Goal: Task Accomplishment & Management: Manage account settings

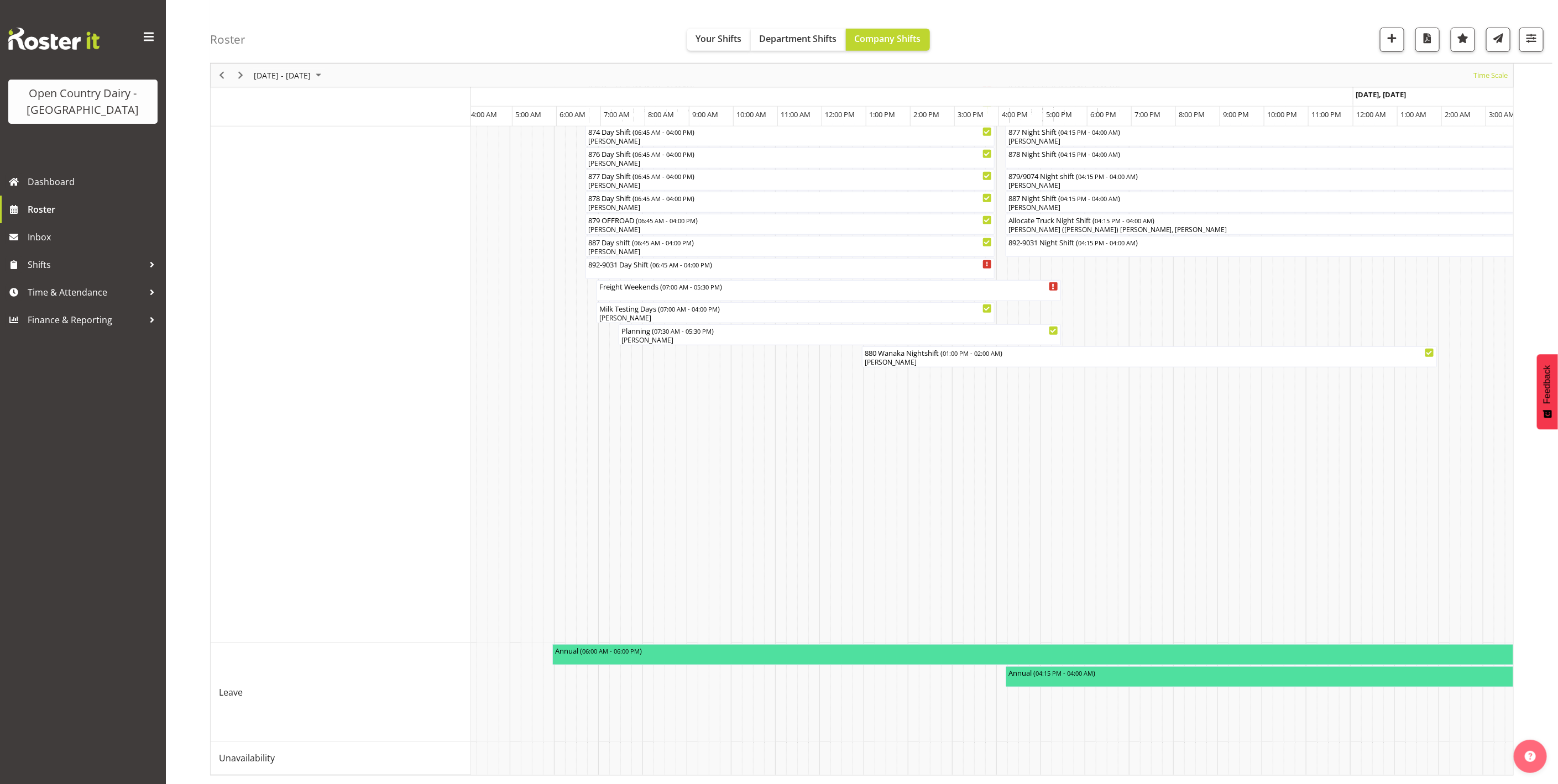
scroll to position [0, 5330]
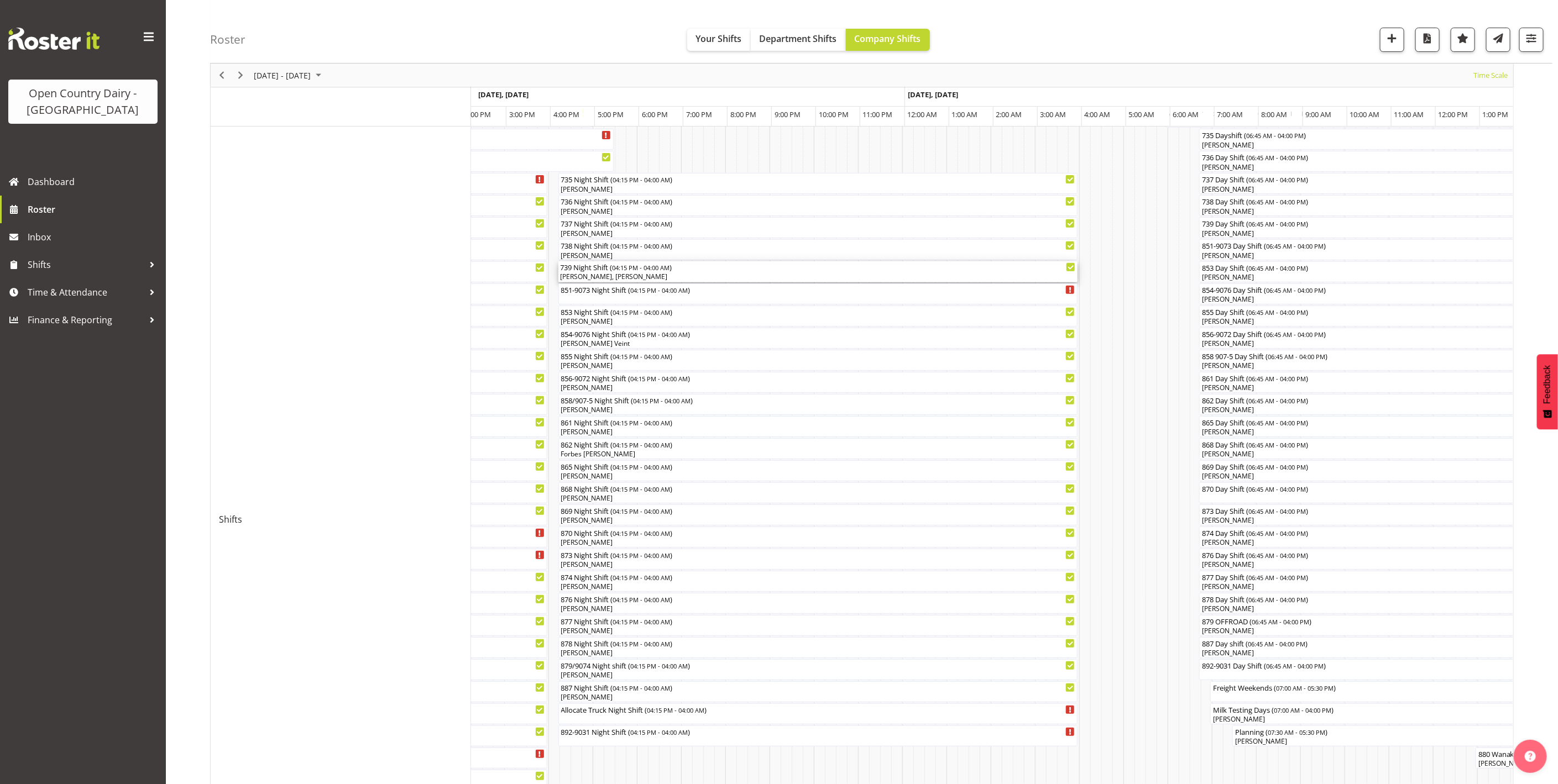
click at [621, 279] on div "[PERSON_NAME], [PERSON_NAME]" at bounding box center [818, 277] width 515 height 10
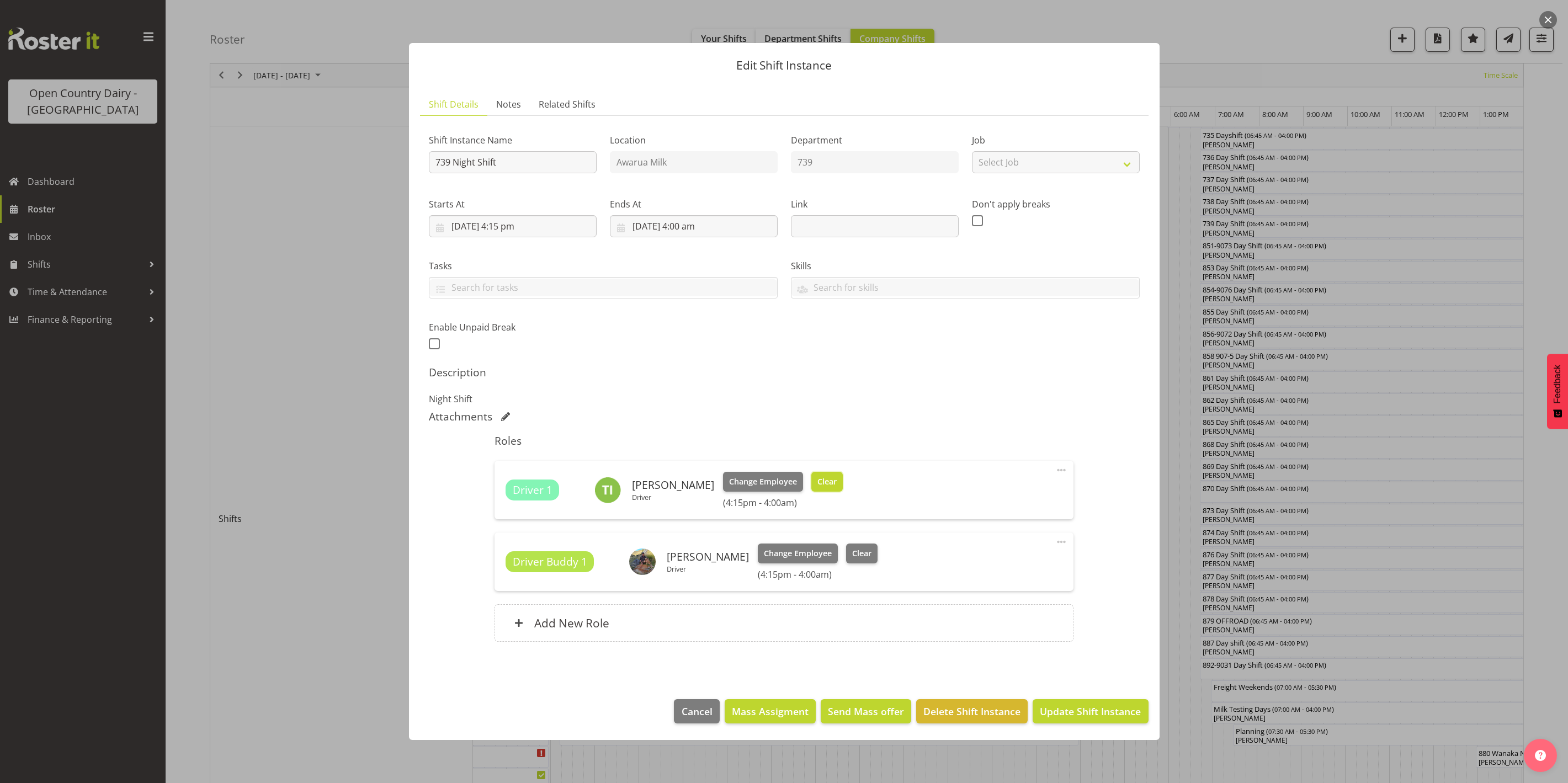
click at [826, 477] on span "Clear" at bounding box center [826, 482] width 19 height 12
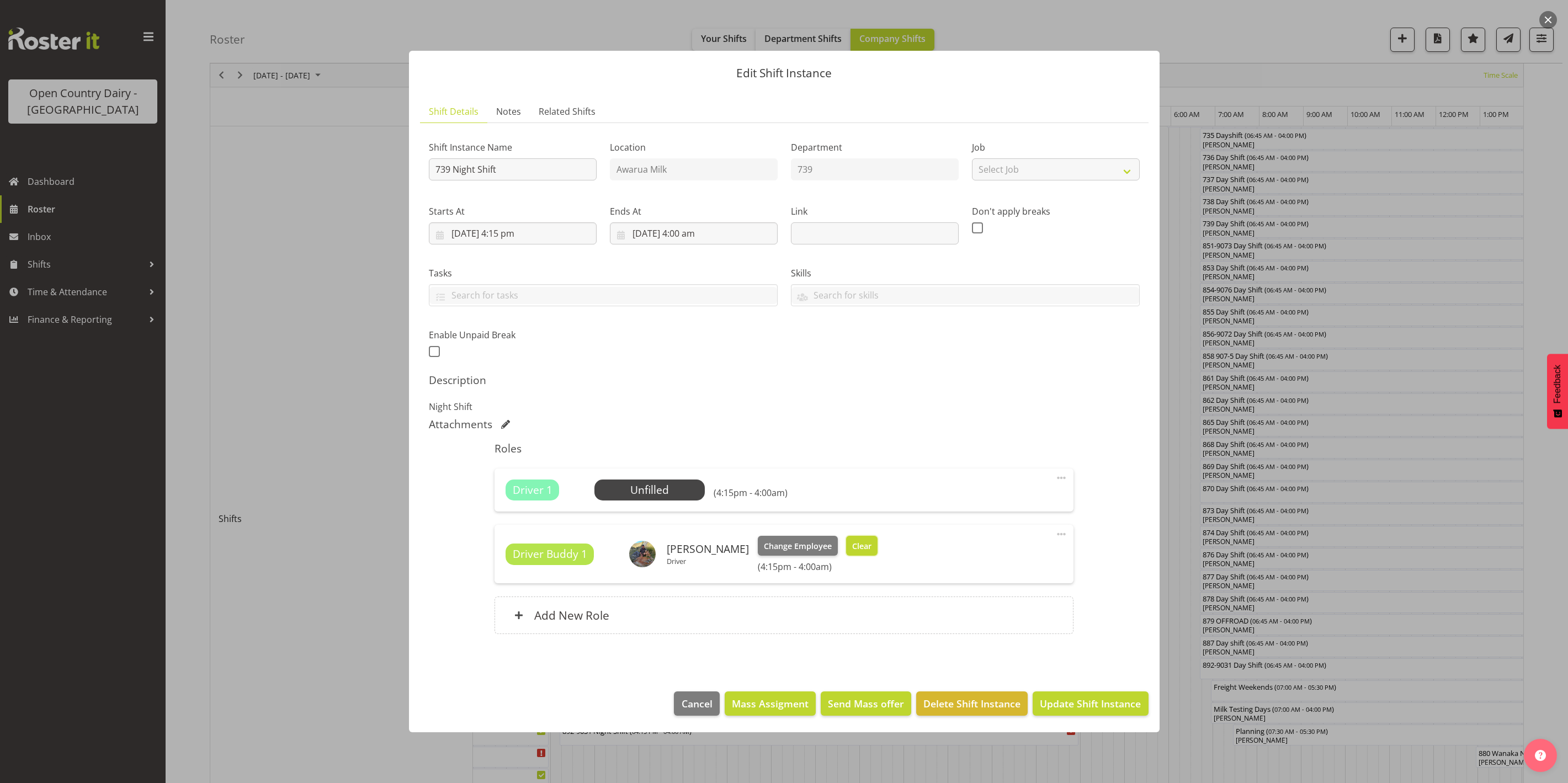
click at [856, 547] on span "Clear" at bounding box center [861, 546] width 19 height 12
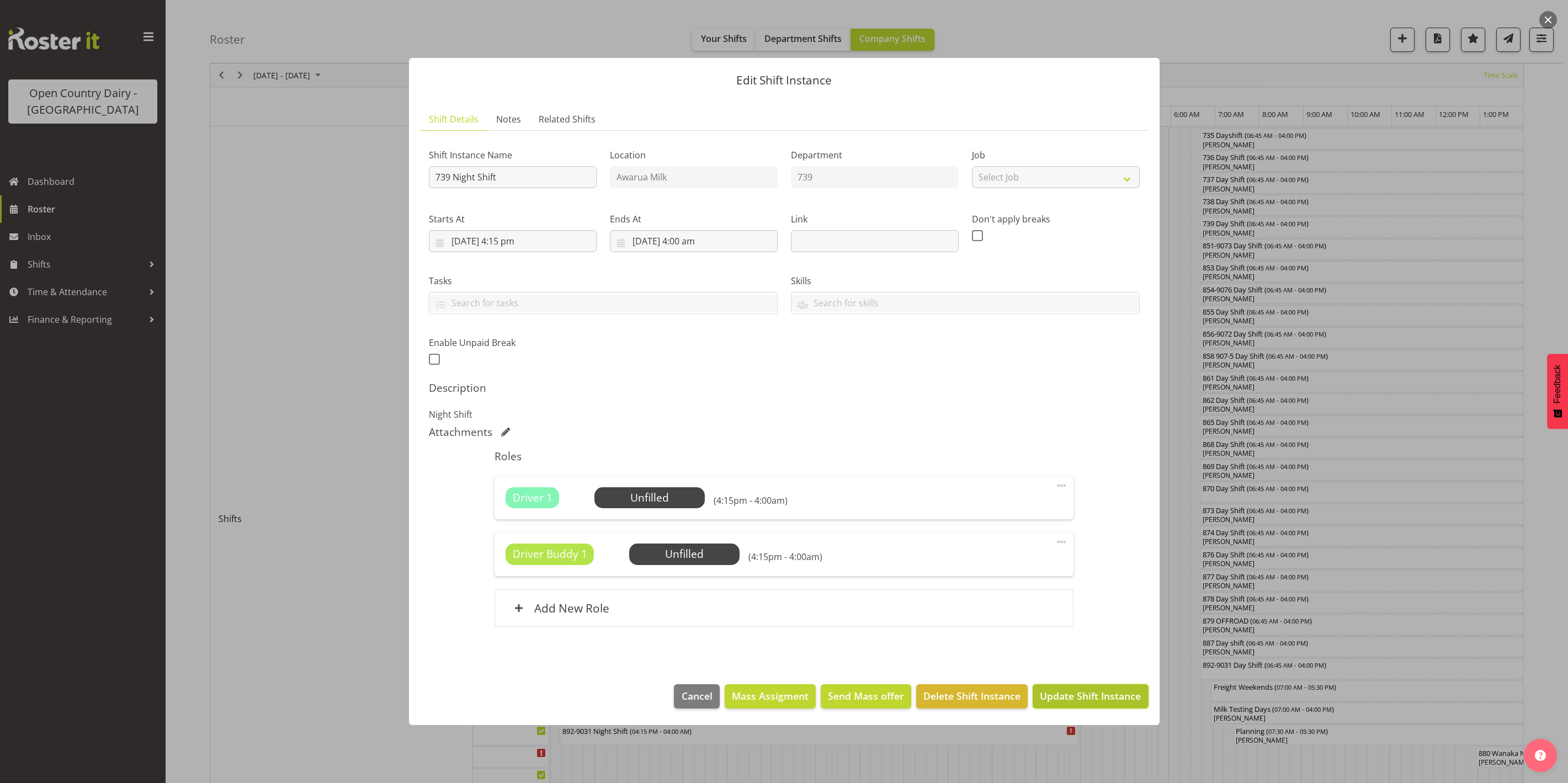
click at [1075, 695] on span "Update Shift Instance" at bounding box center [1090, 695] width 101 height 14
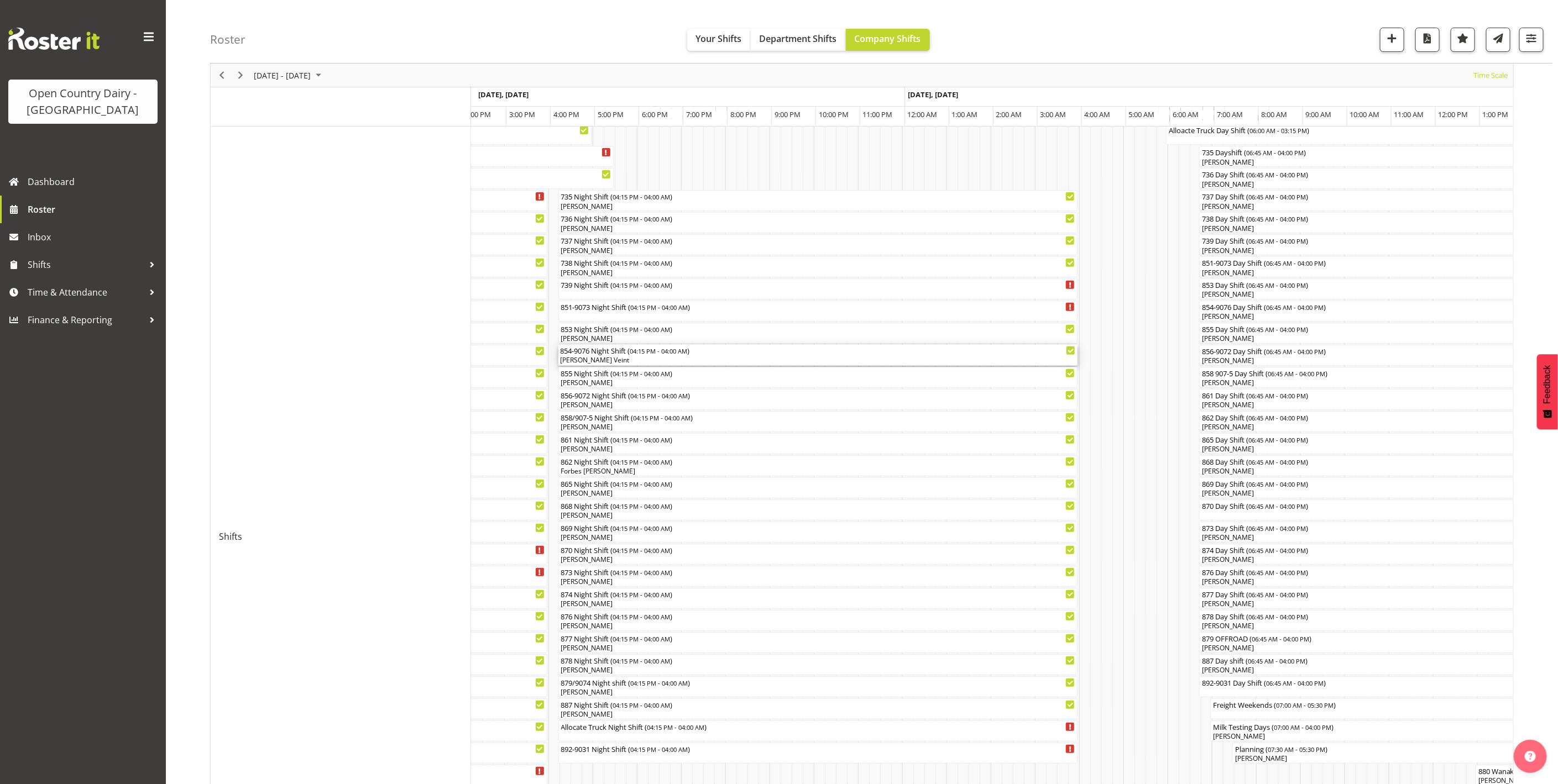
click at [591, 362] on div "[PERSON_NAME] Veint" at bounding box center [818, 360] width 515 height 10
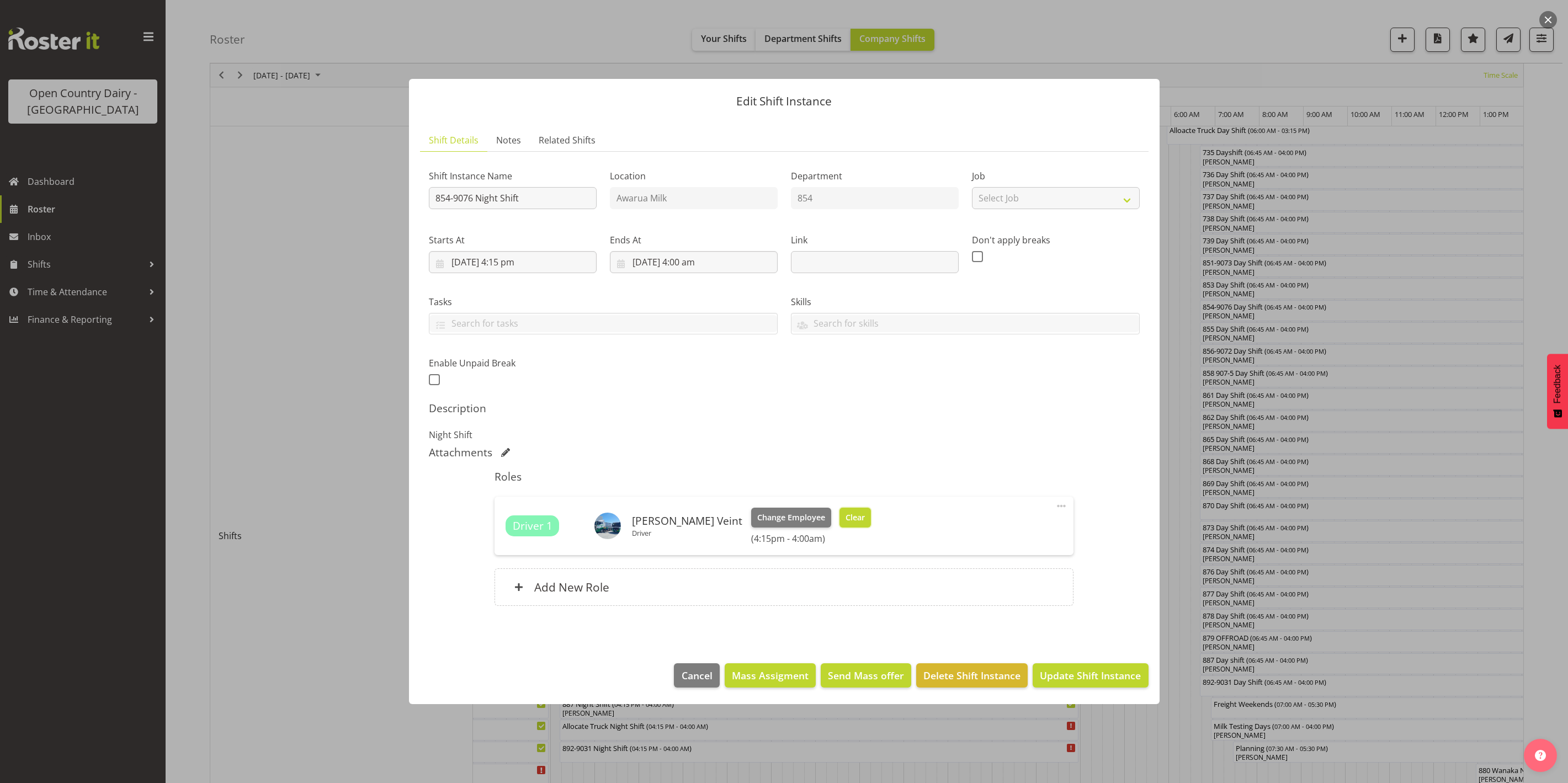
click at [840, 511] on button "Clear" at bounding box center [855, 517] width 32 height 20
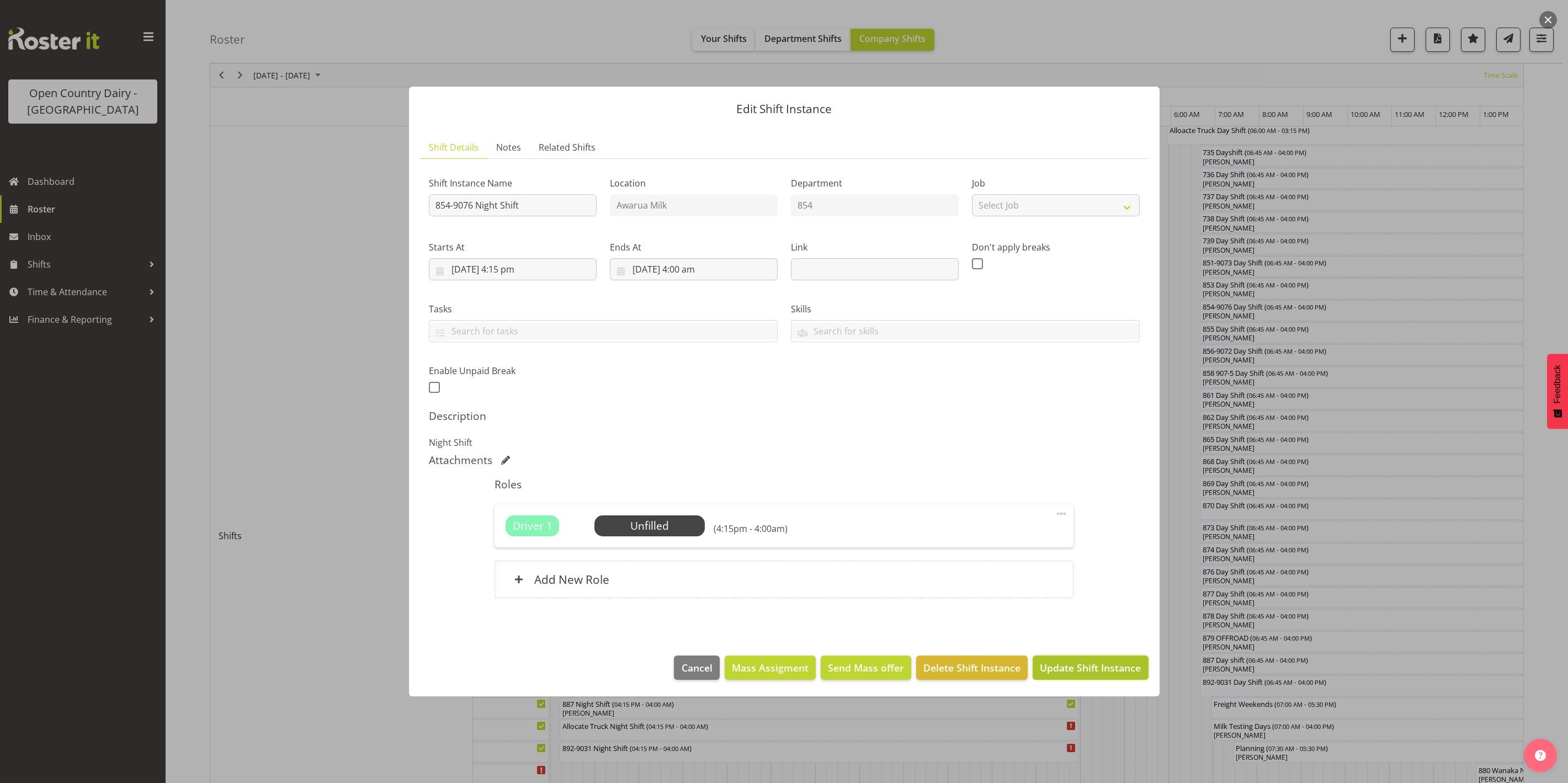
click at [1098, 676] on button "Update Shift Instance" at bounding box center [1090, 668] width 115 height 24
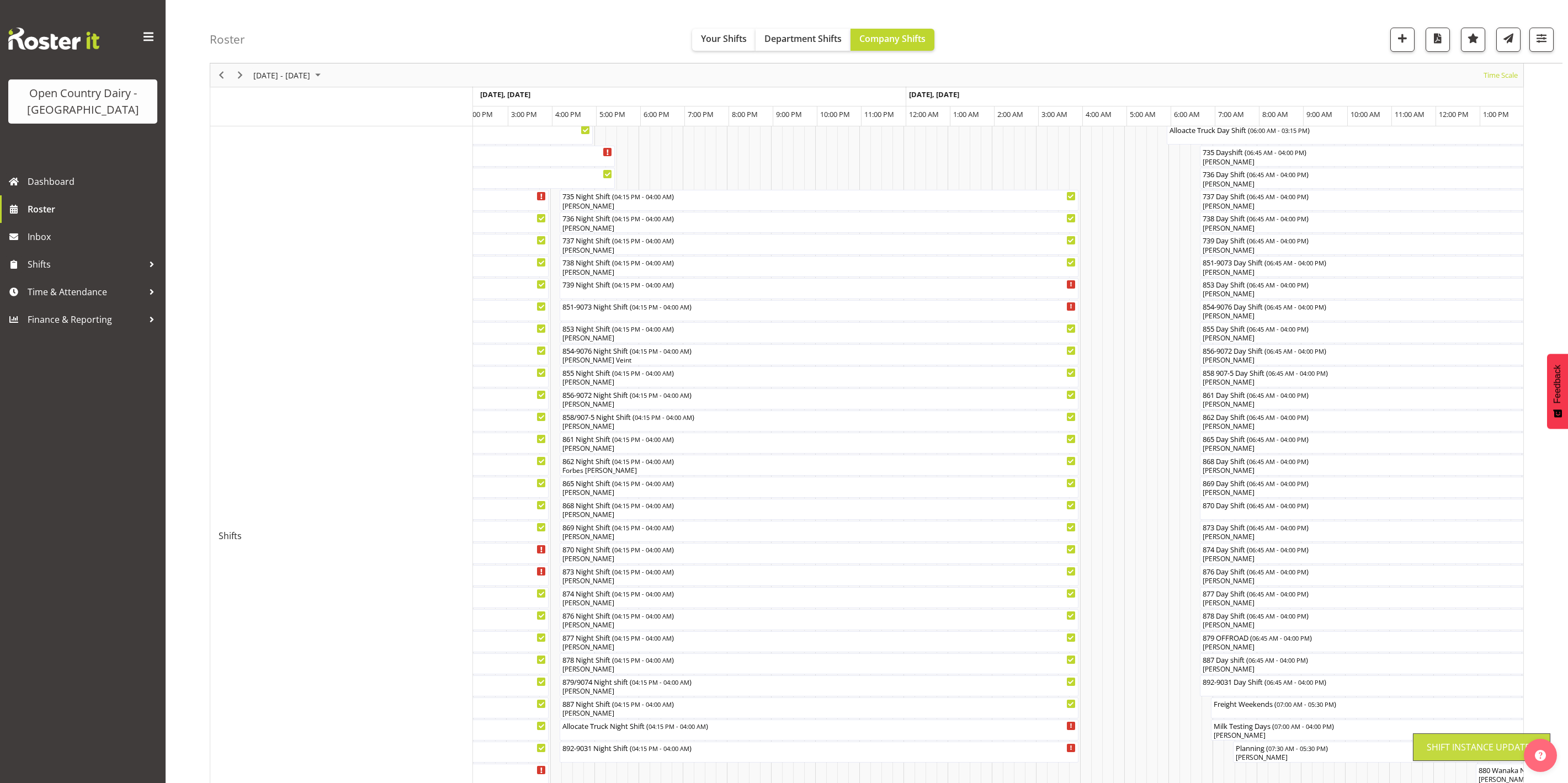
scroll to position [0, 0]
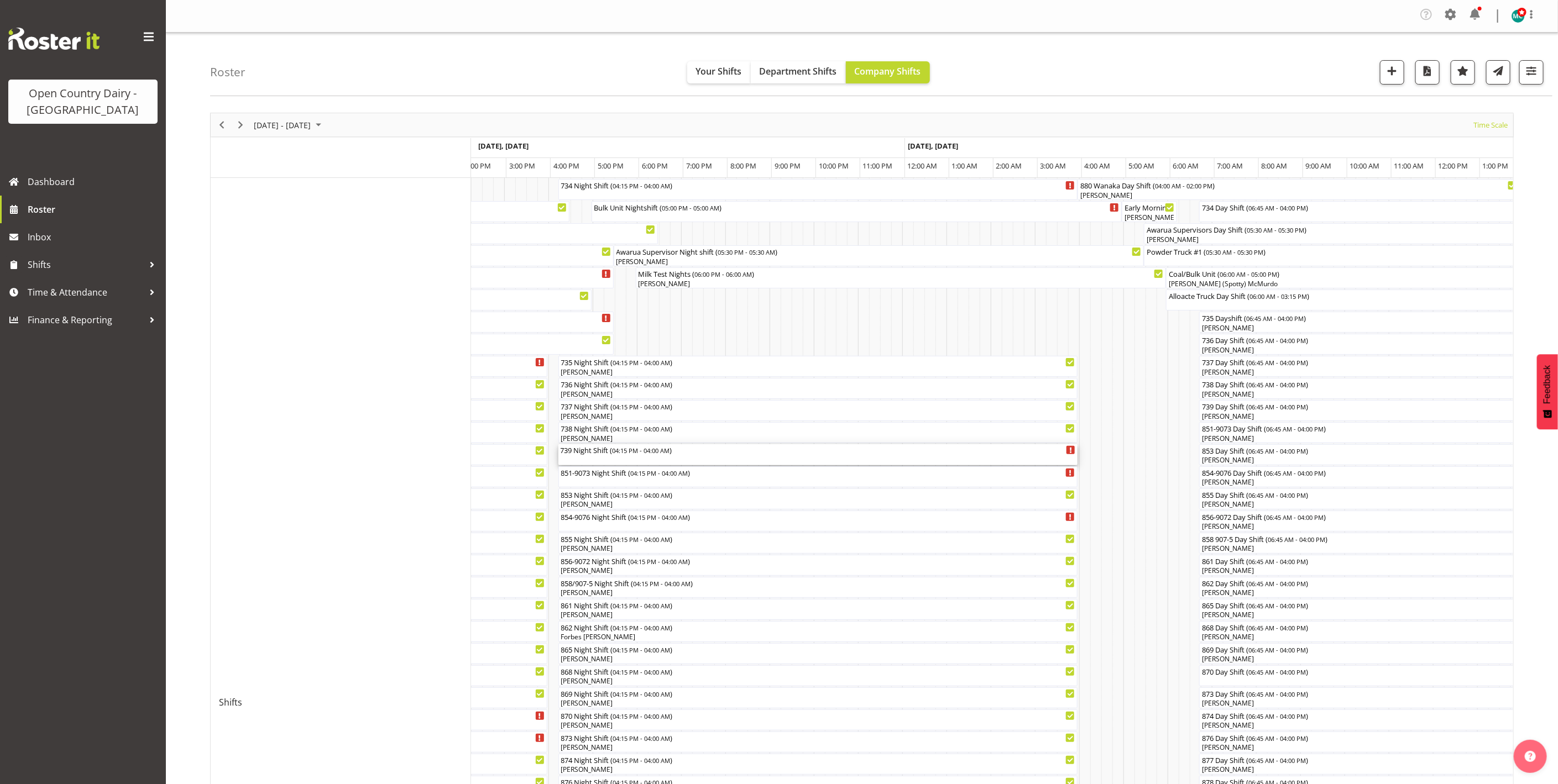
click at [582, 455] on div "739 Night Shift ( 04:15 PM - 04:00 AM )" at bounding box center [818, 449] width 515 height 11
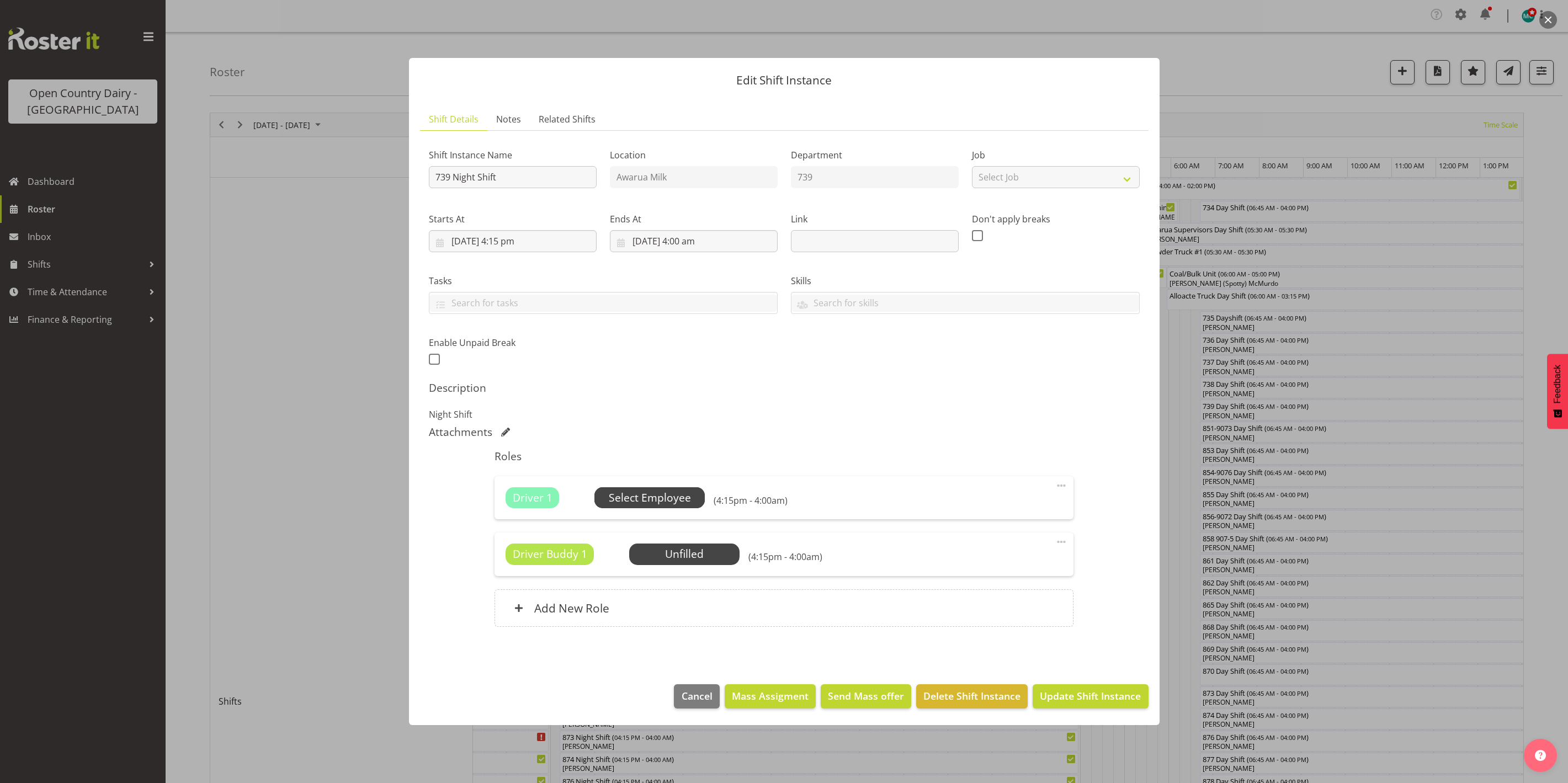
click at [639, 498] on span "Select Employee" at bounding box center [649, 497] width 82 height 16
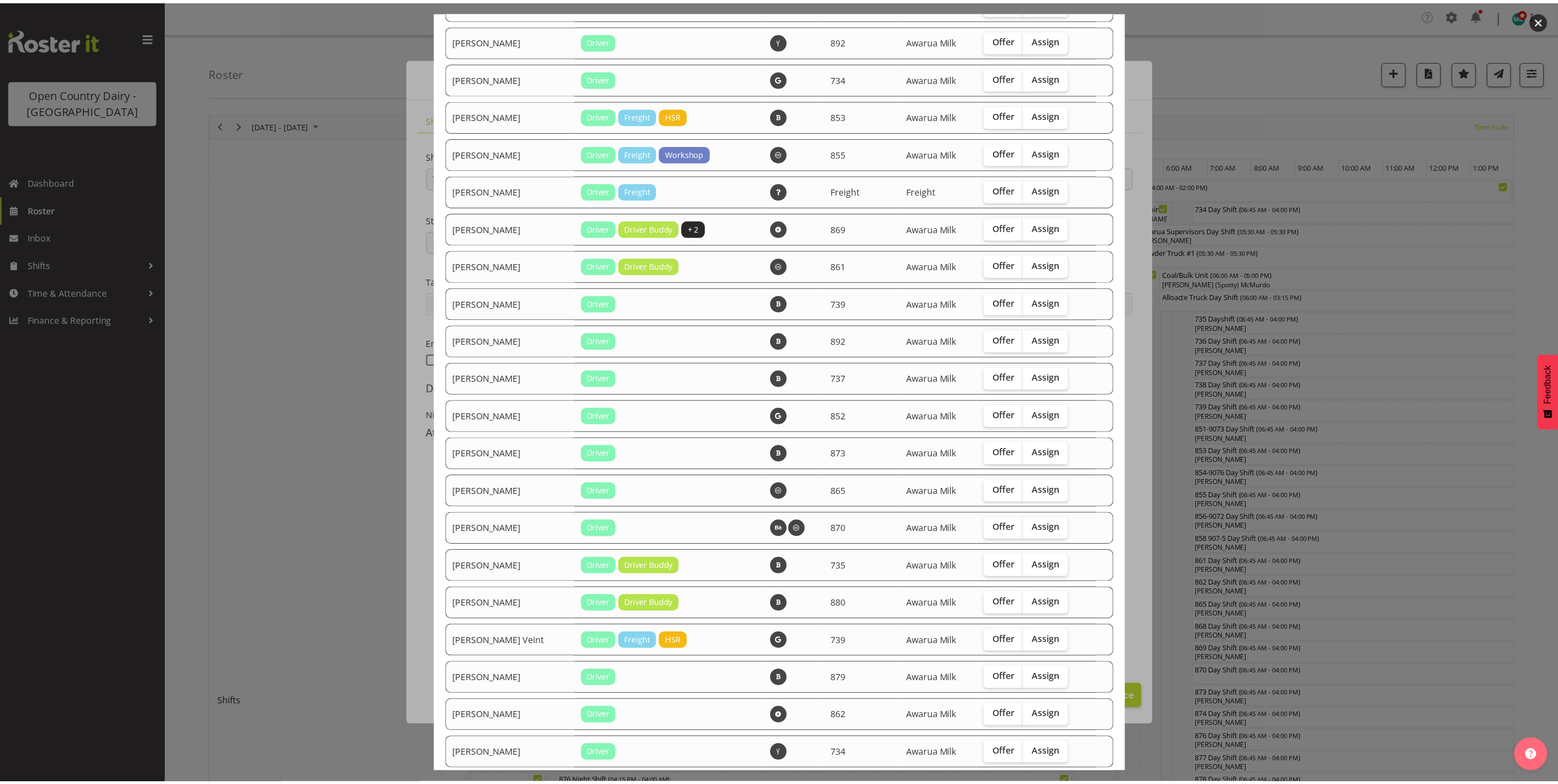
scroll to position [703, 0]
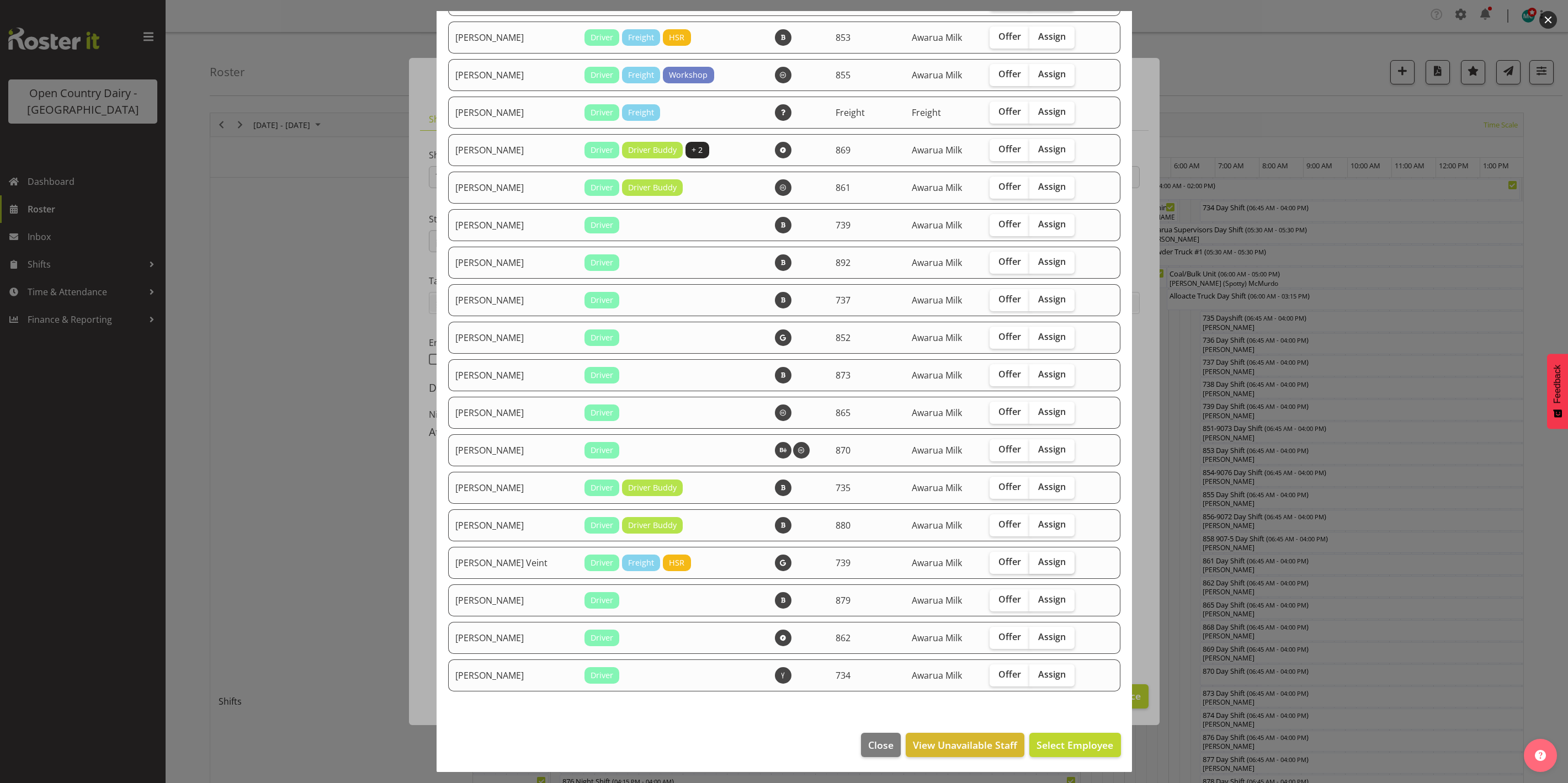
click at [1038, 560] on span "Assign" at bounding box center [1051, 561] width 27 height 11
click at [1036, 560] on input "Assign" at bounding box center [1032, 562] width 7 height 7
checkbox input "true"
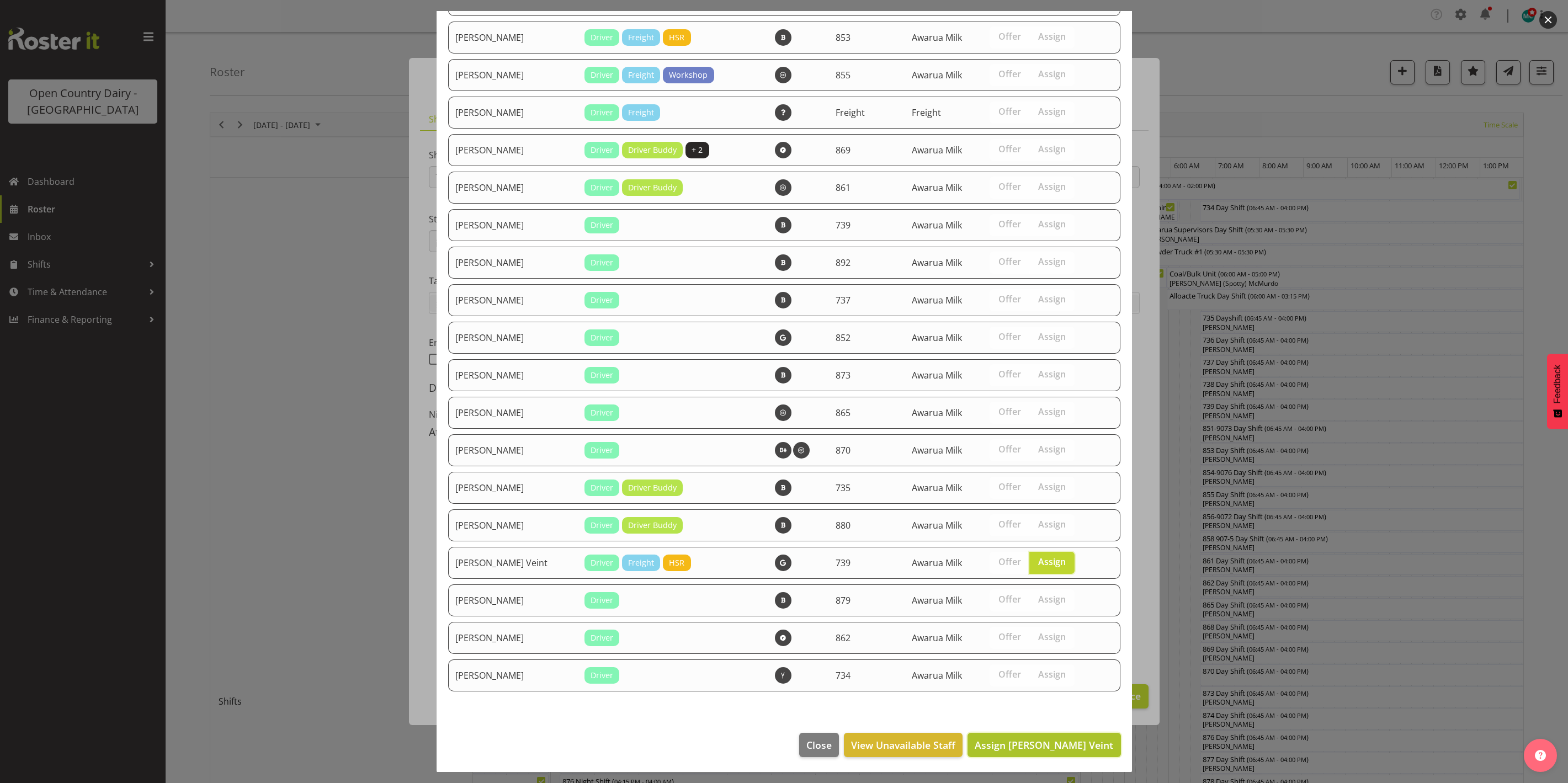
click at [1057, 745] on span "Assign [PERSON_NAME] Veint" at bounding box center [1044, 745] width 139 height 13
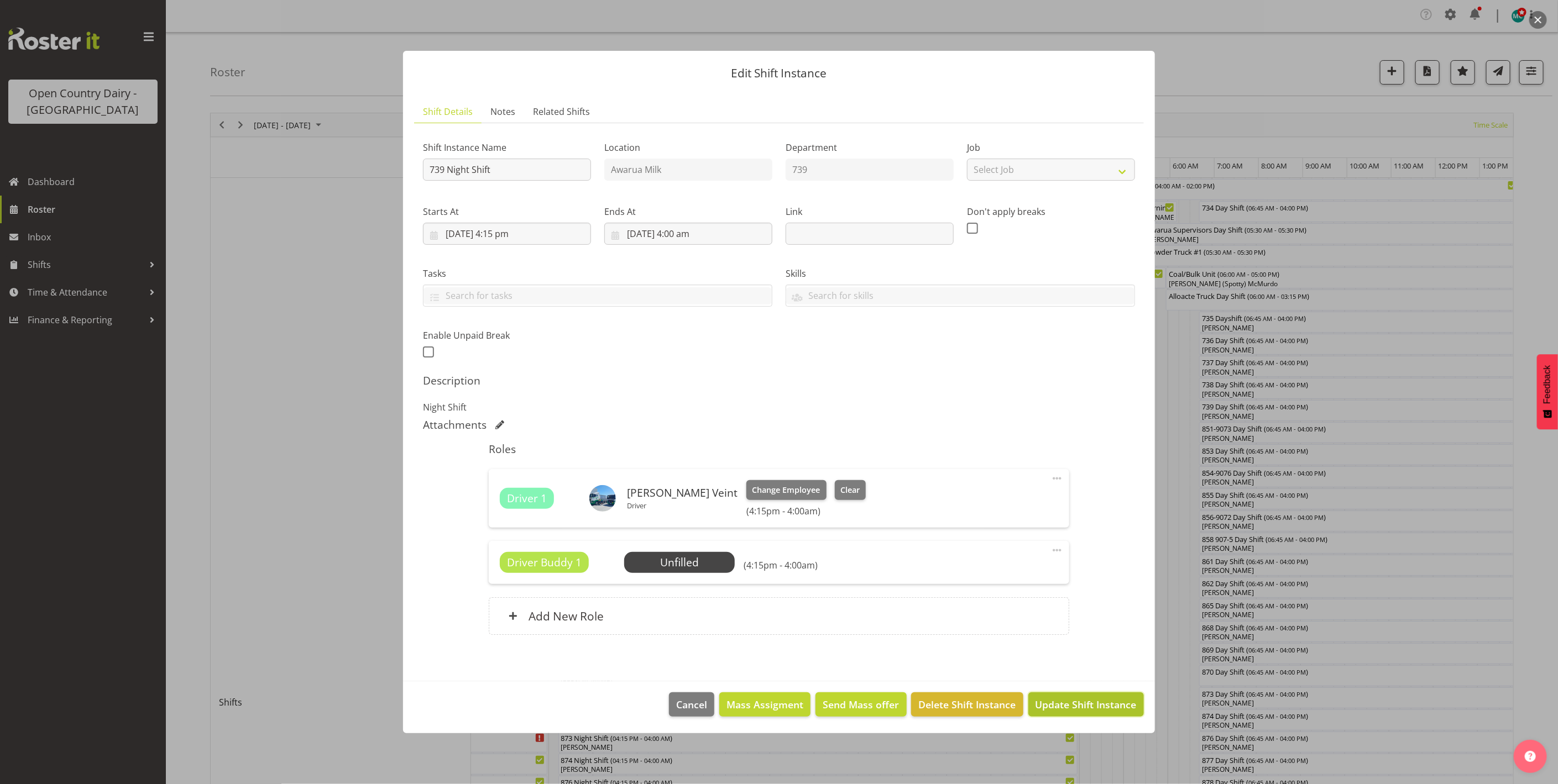
click at [1089, 708] on span "Update Shift Instance" at bounding box center [1086, 704] width 101 height 14
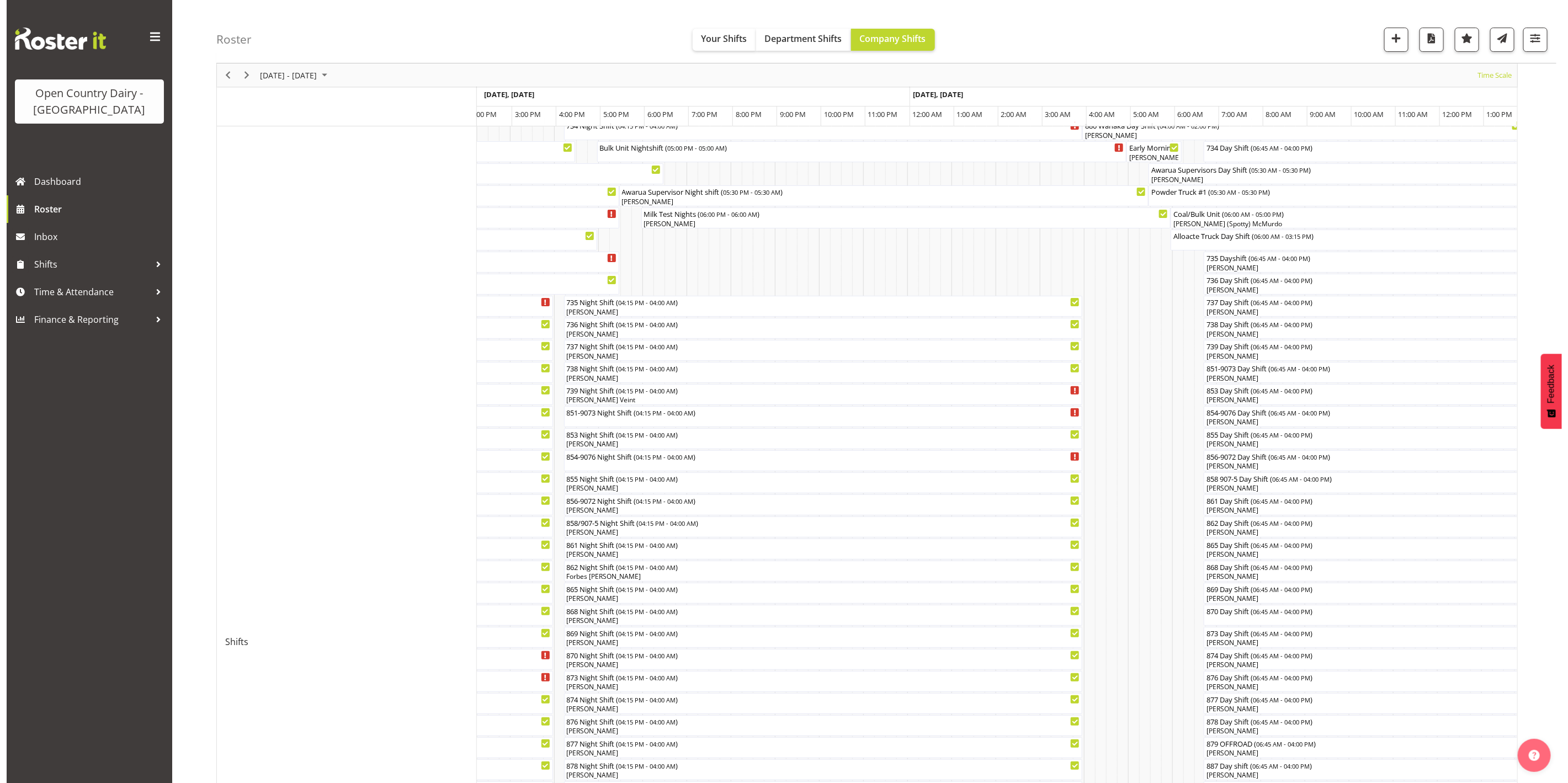
scroll to position [83, 0]
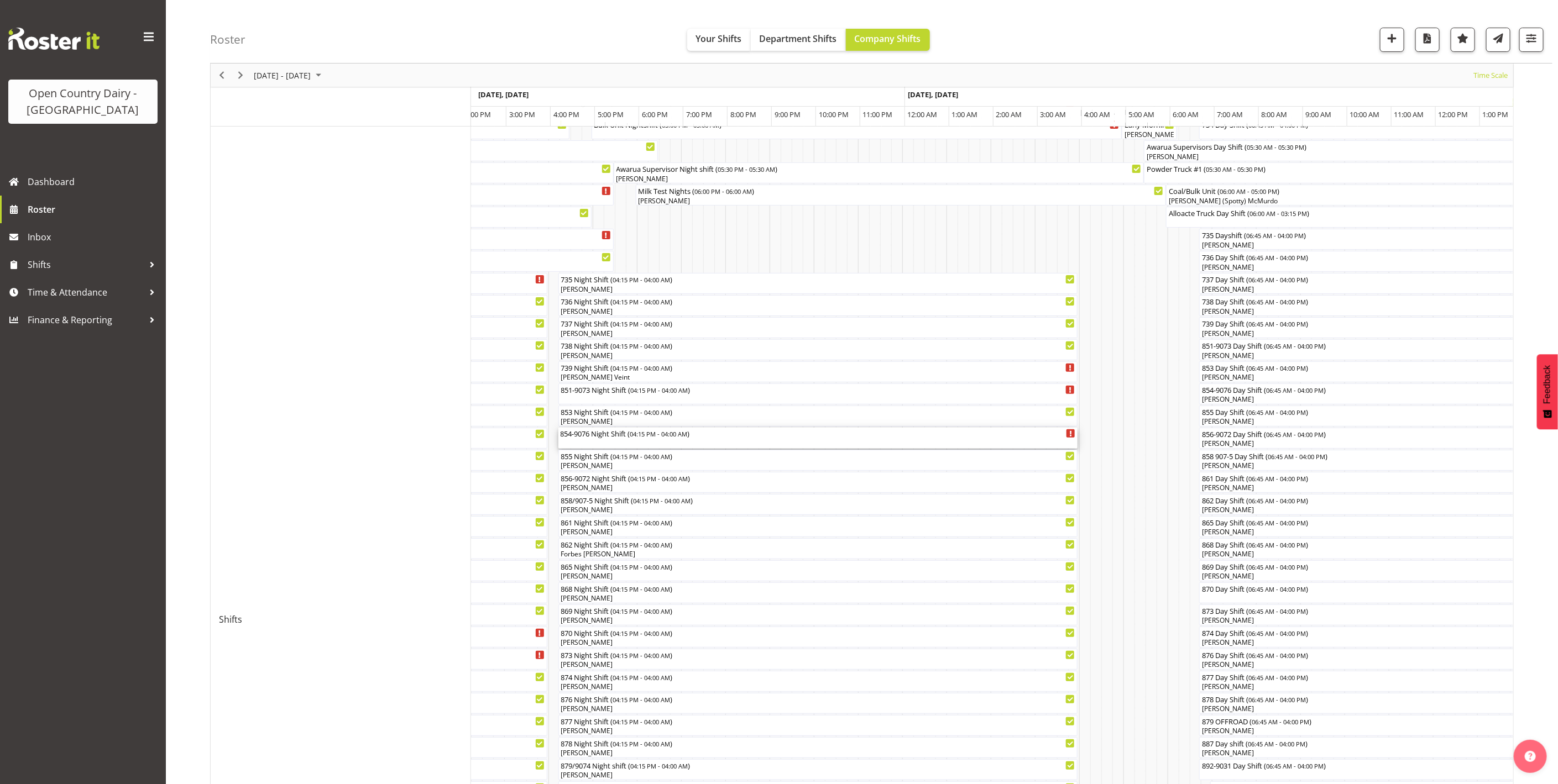
click at [591, 442] on div "854-9076 Night Shift ( 04:15 PM - 04:00 AM )" at bounding box center [818, 437] width 515 height 21
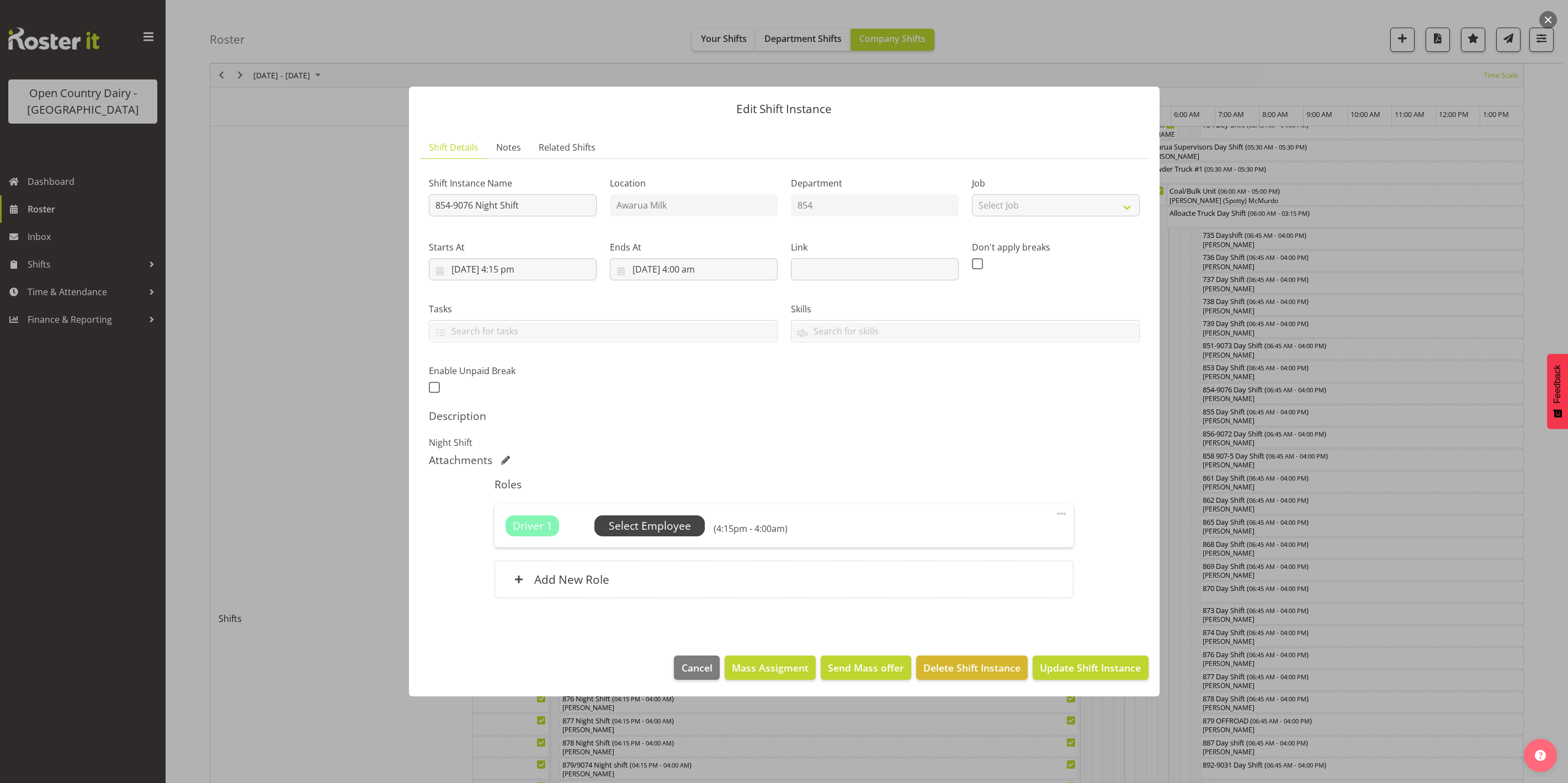
click at [649, 530] on span "Select Employee" at bounding box center [649, 526] width 82 height 16
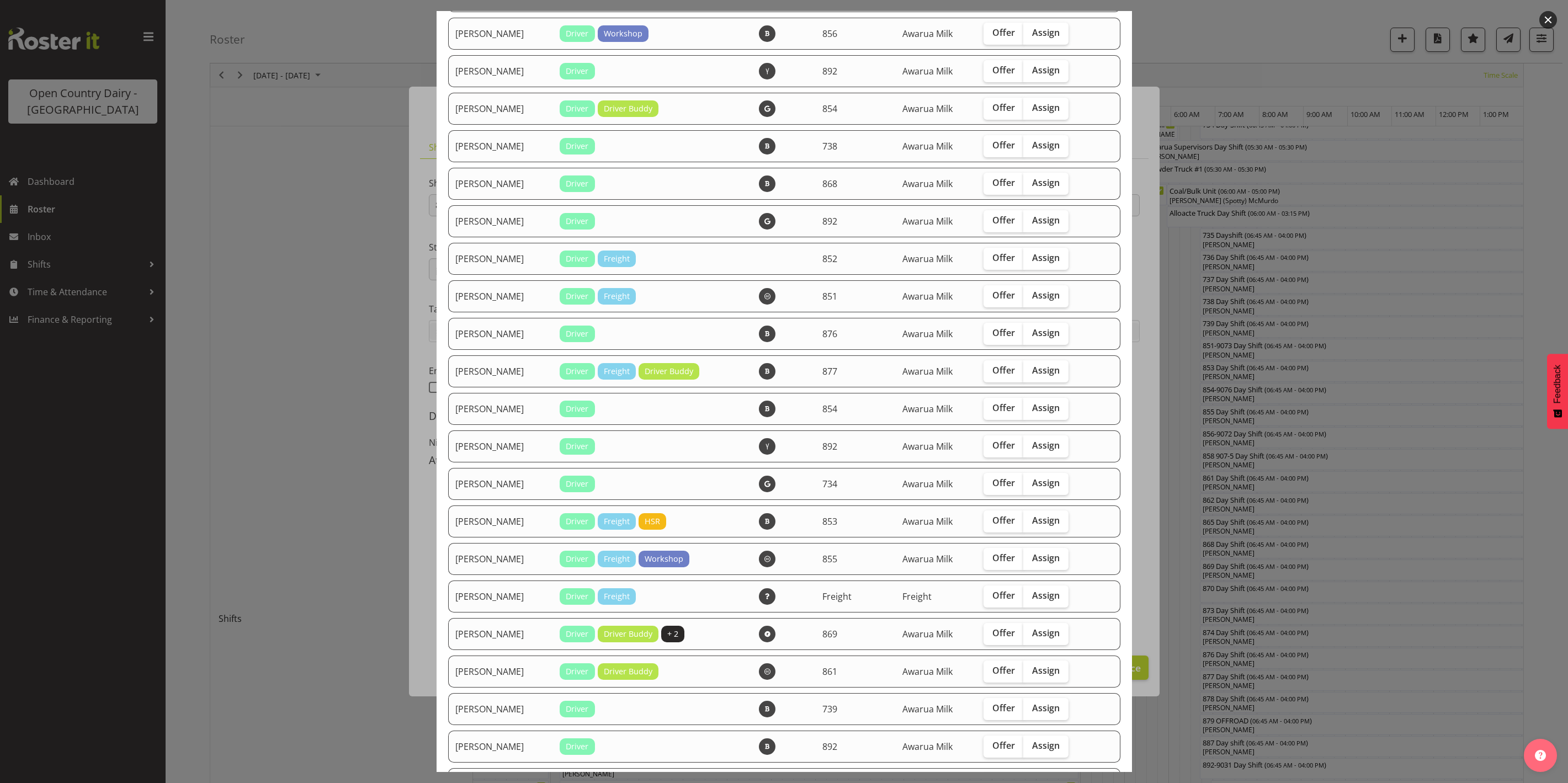
scroll to position [0, 0]
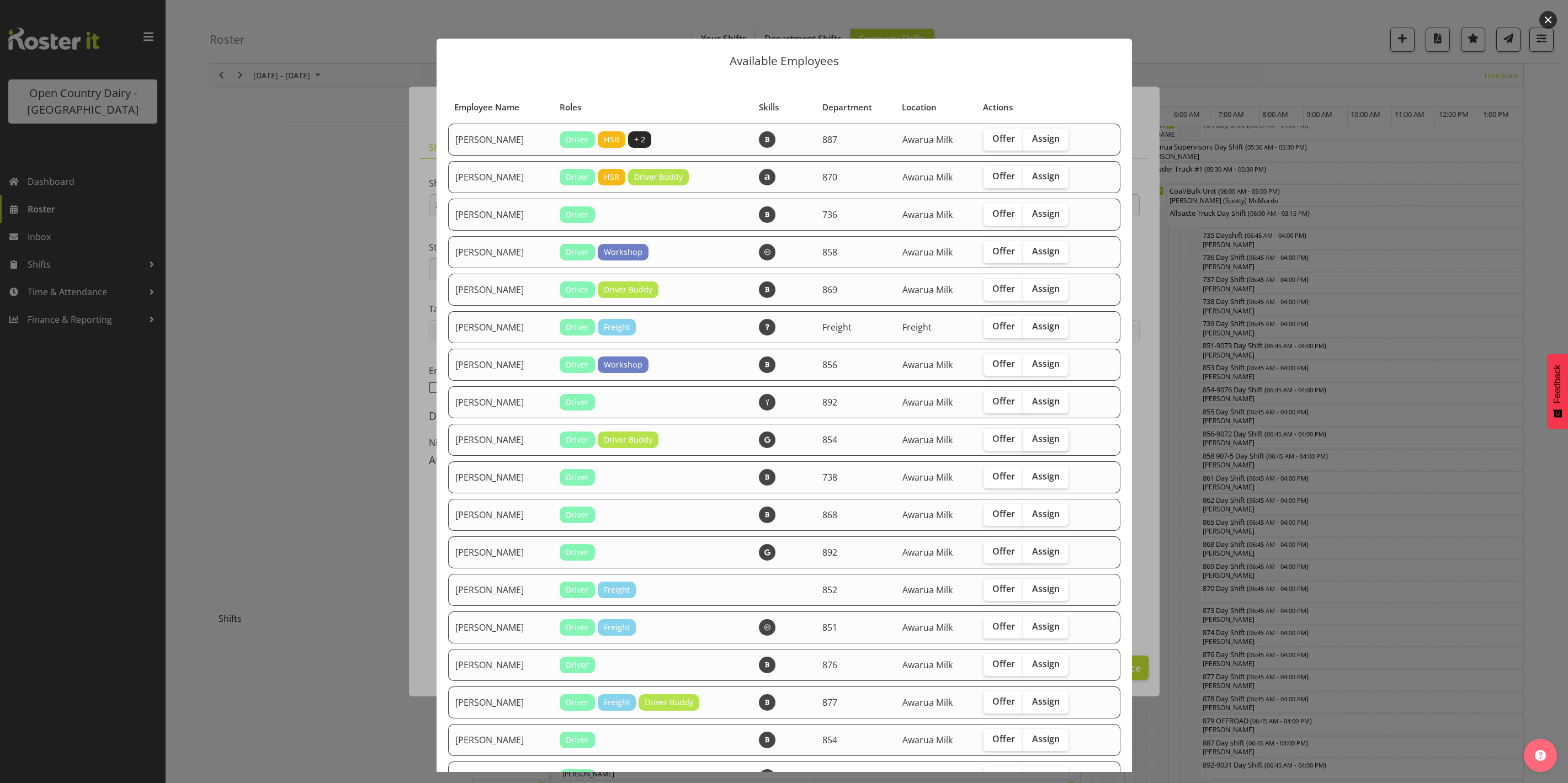
click at [1042, 435] on span "Assign" at bounding box center [1046, 438] width 27 height 11
click at [1031, 435] on input "Assign" at bounding box center [1027, 438] width 7 height 7
checkbox input "true"
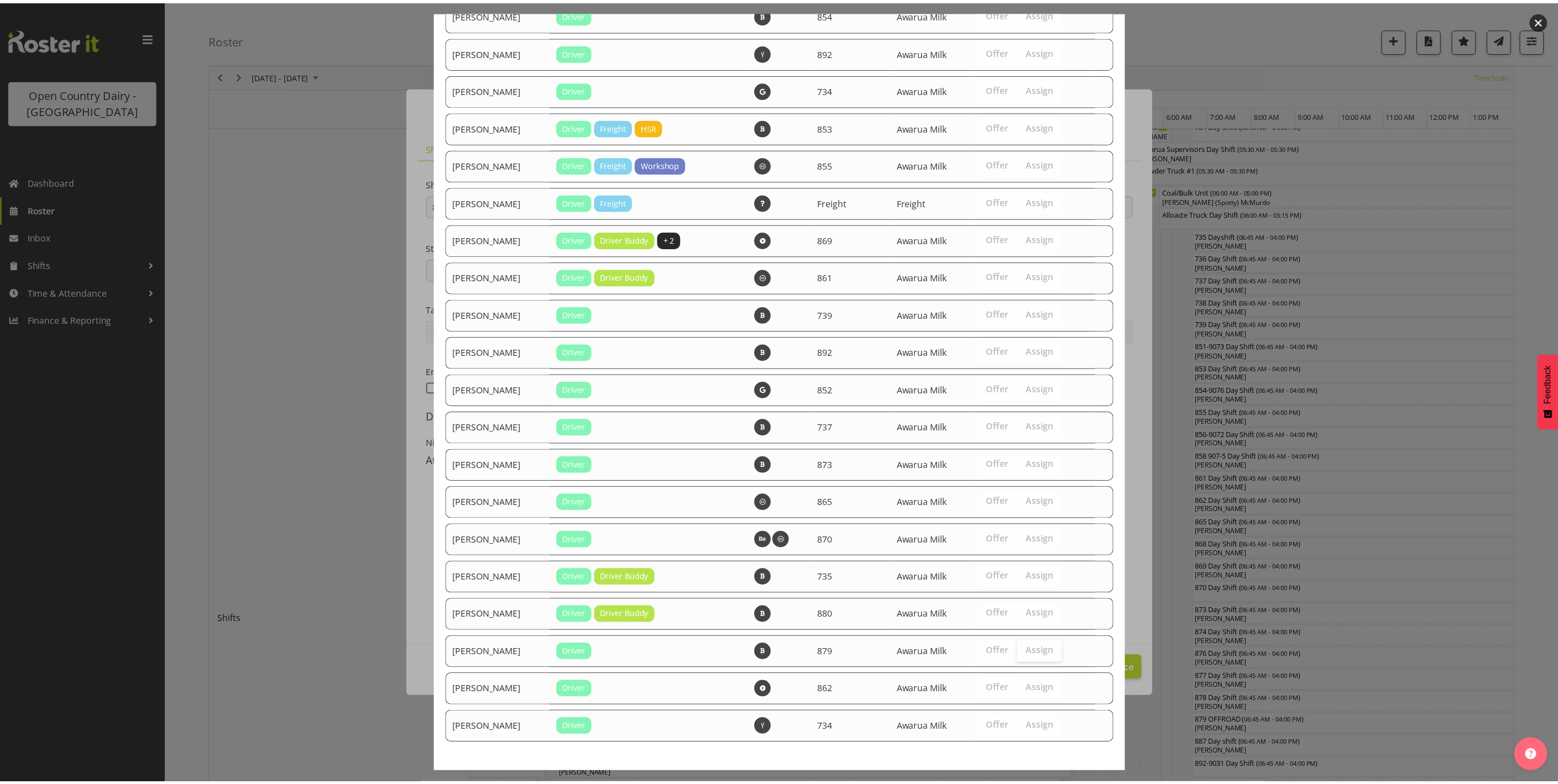
scroll to position [778, 0]
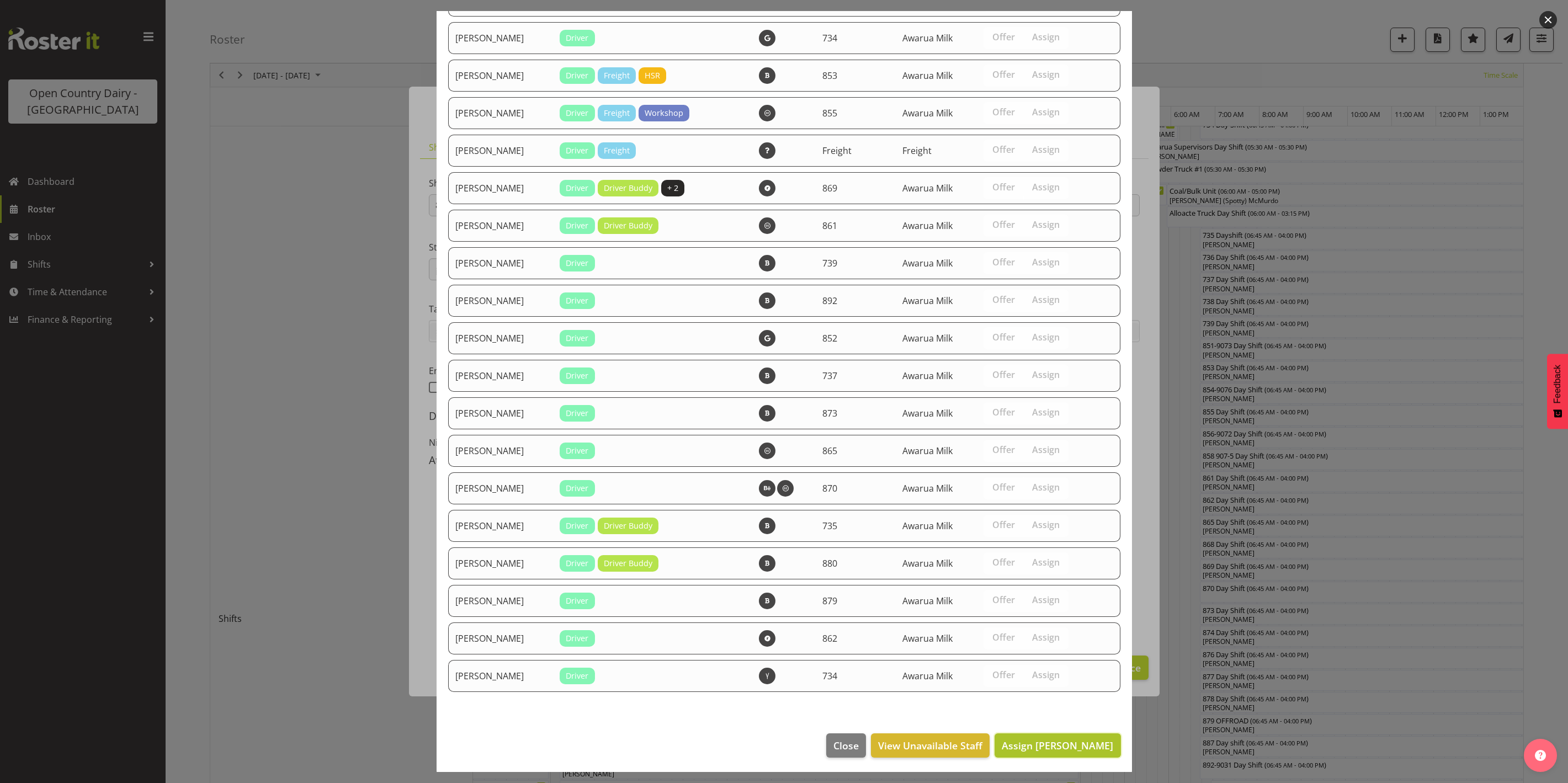
click at [1058, 747] on span "Assign [PERSON_NAME]" at bounding box center [1057, 746] width 111 height 13
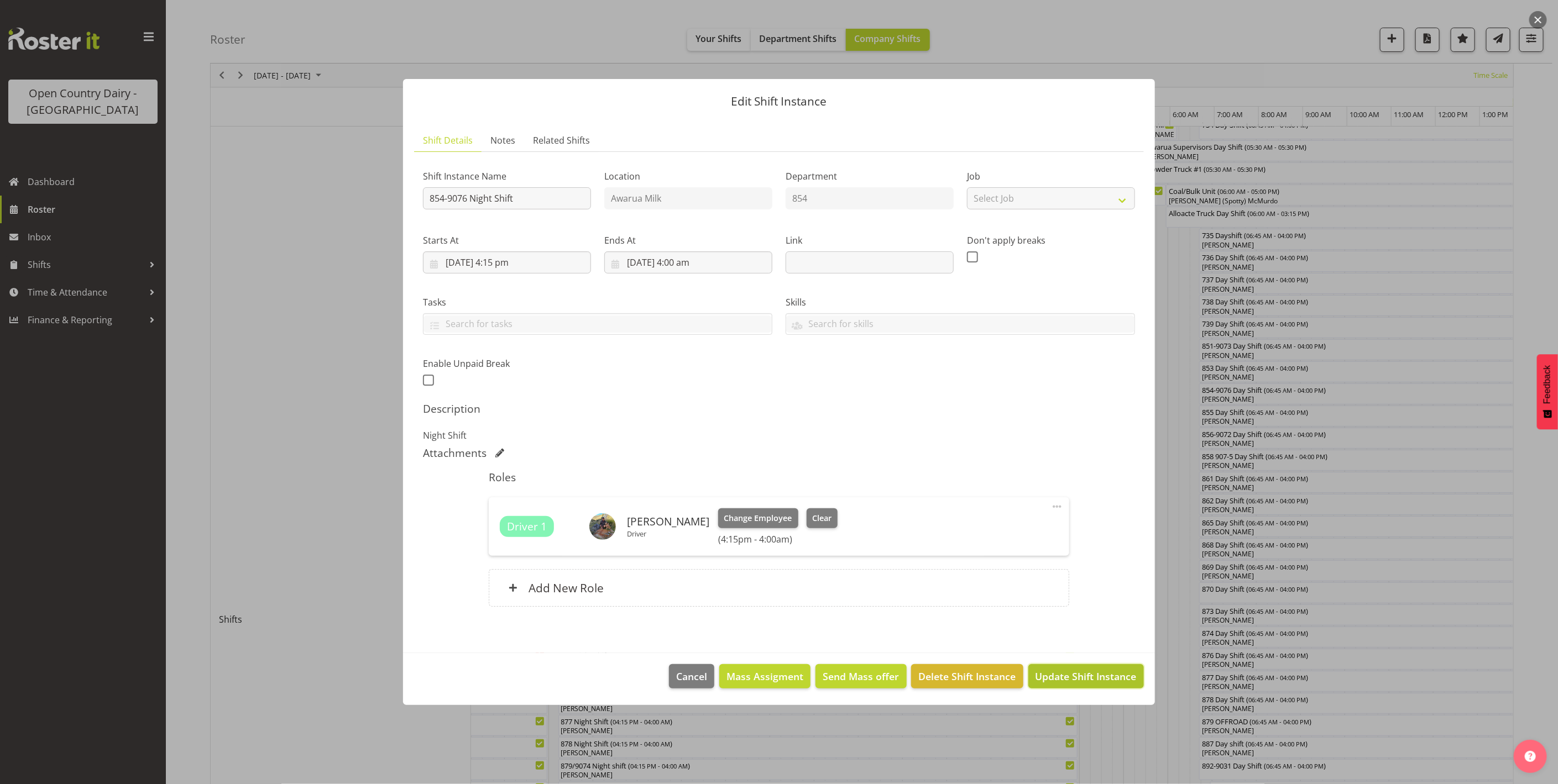
click at [1071, 675] on span "Update Shift Instance" at bounding box center [1086, 676] width 101 height 14
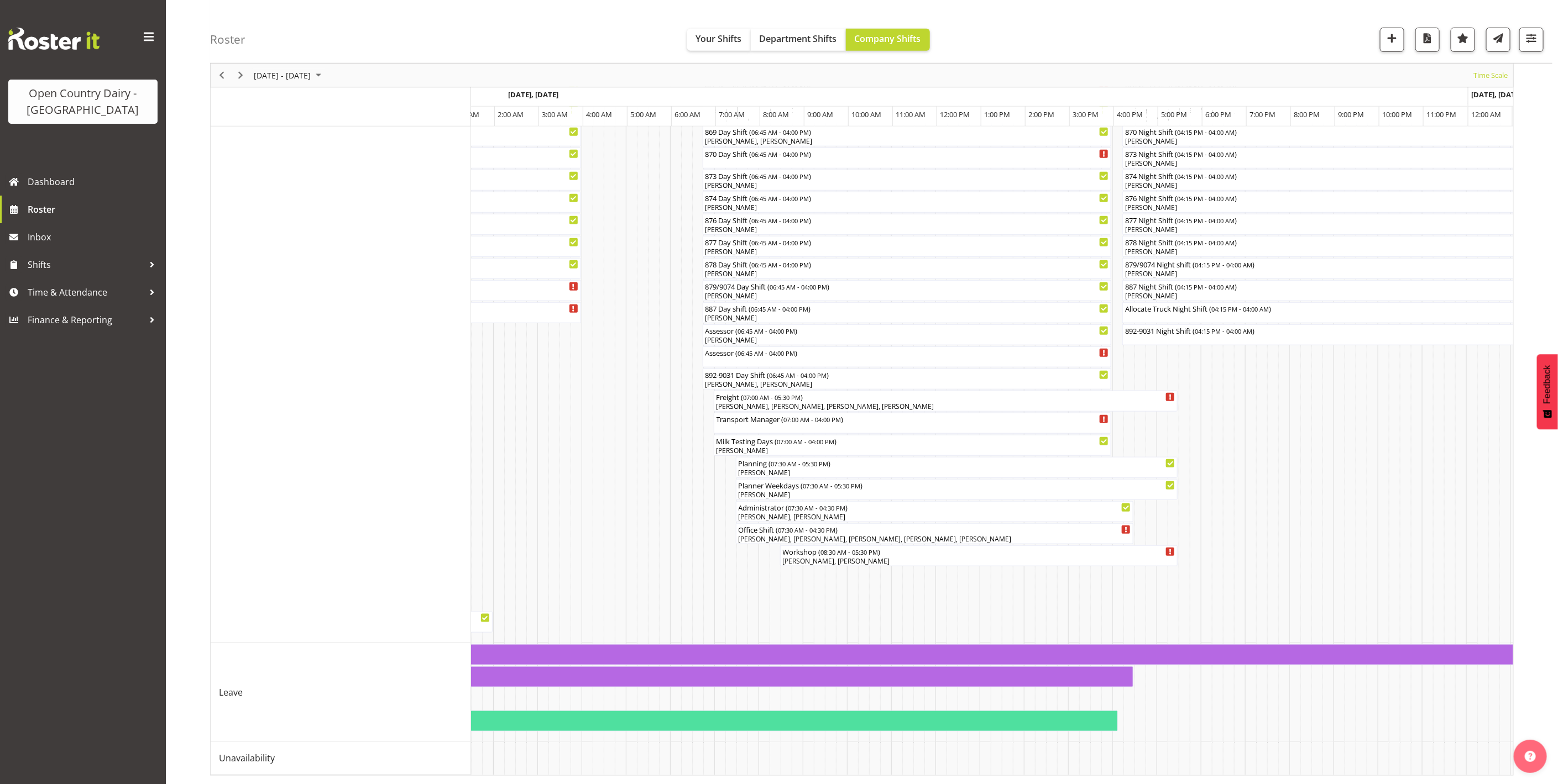
scroll to position [0, 3501]
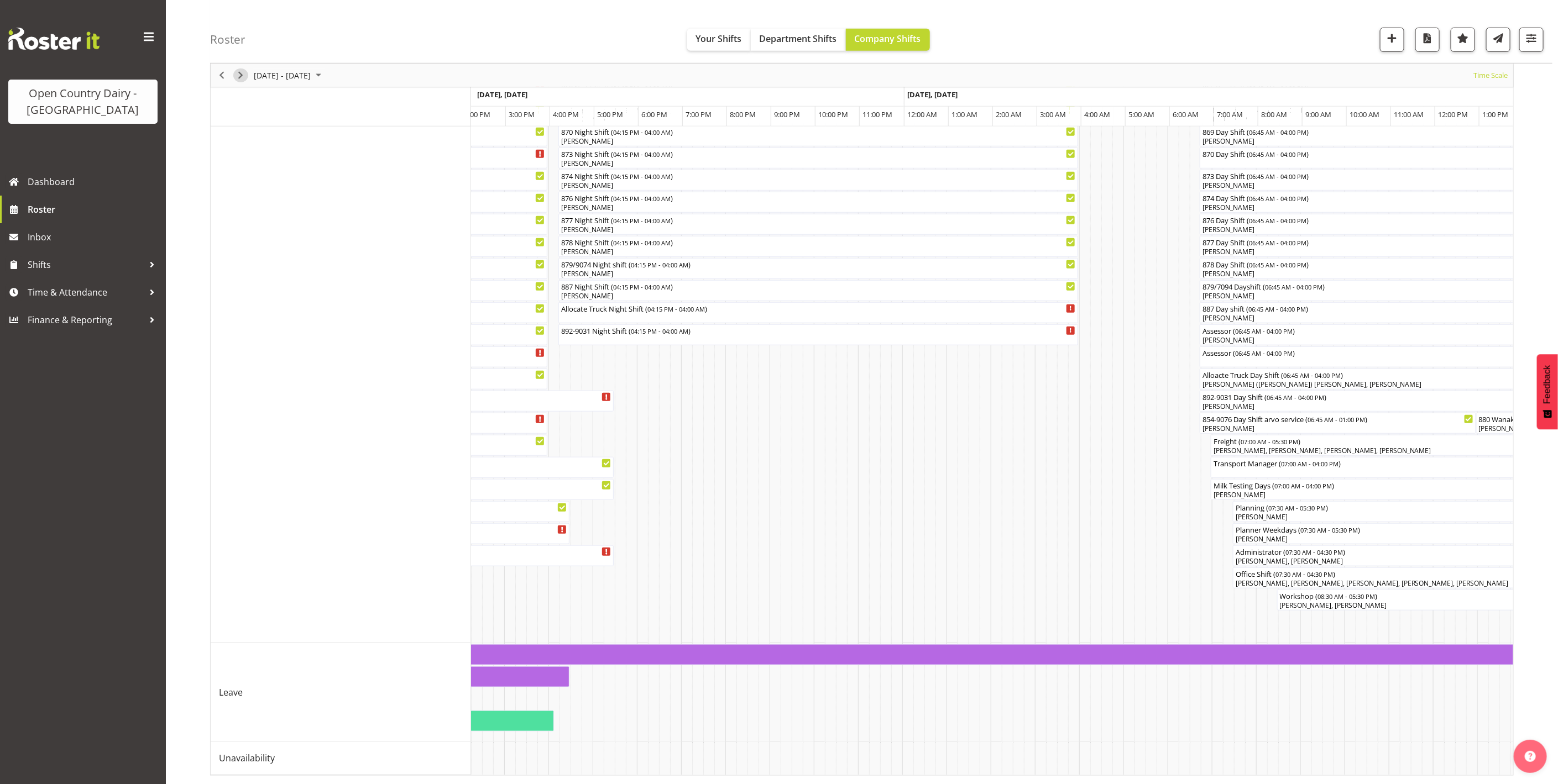
click at [244, 75] on span "Next" at bounding box center [240, 75] width 13 height 14
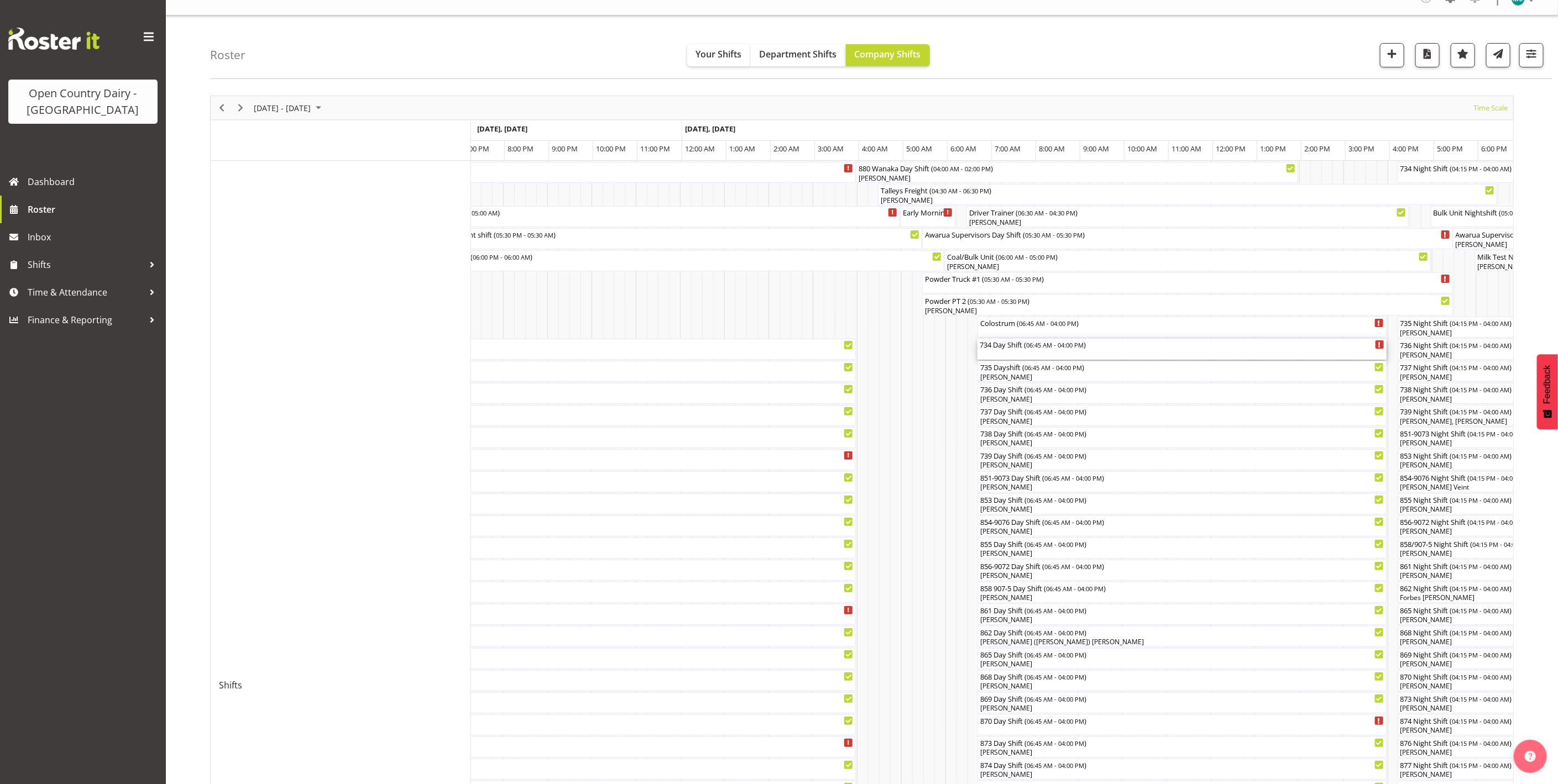
click at [1015, 352] on div "734 Day Shift ( 06:45 AM - 04:00 PM )" at bounding box center [1182, 348] width 404 height 21
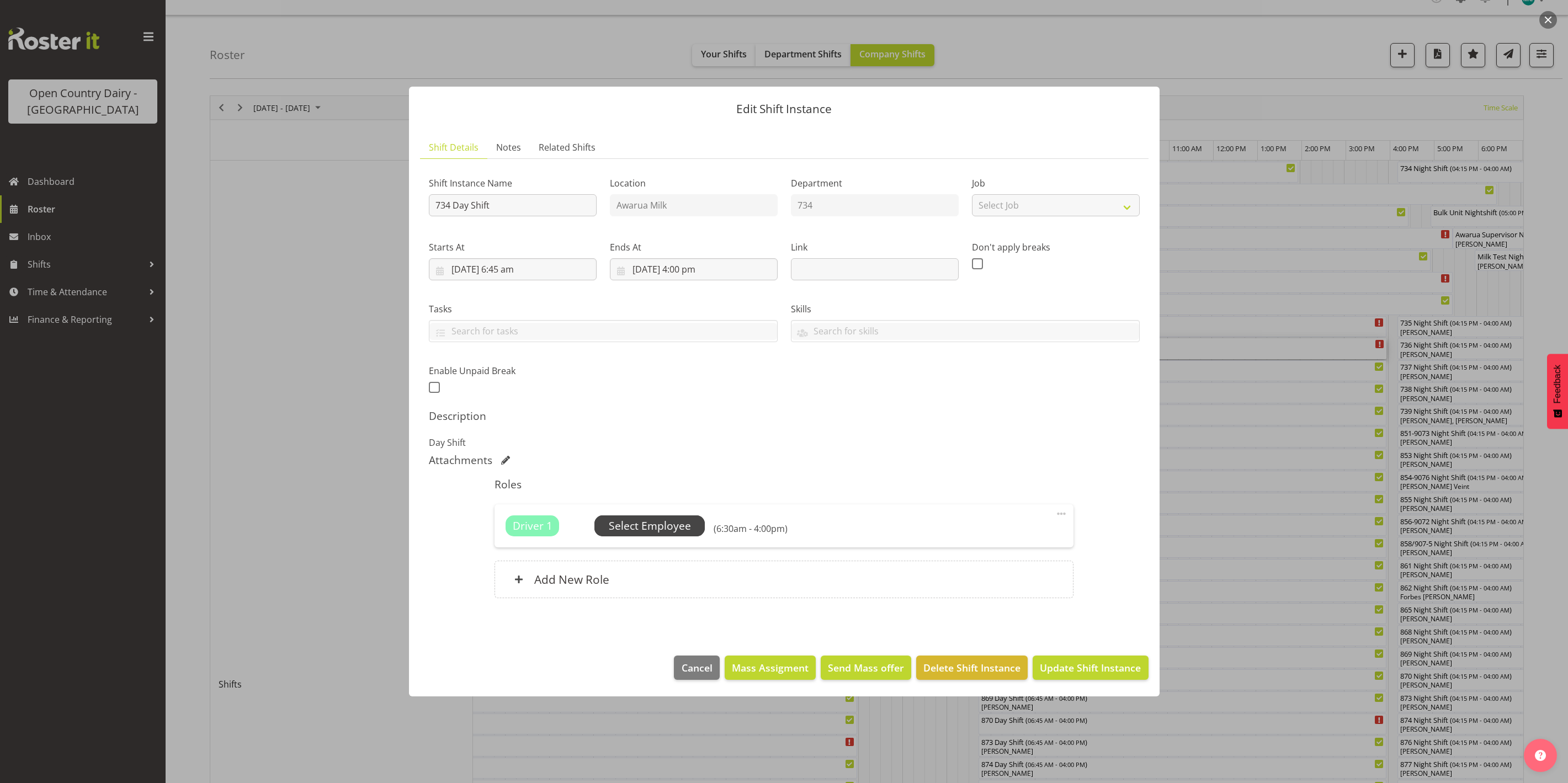
click at [633, 523] on span "Select Employee" at bounding box center [649, 526] width 82 height 16
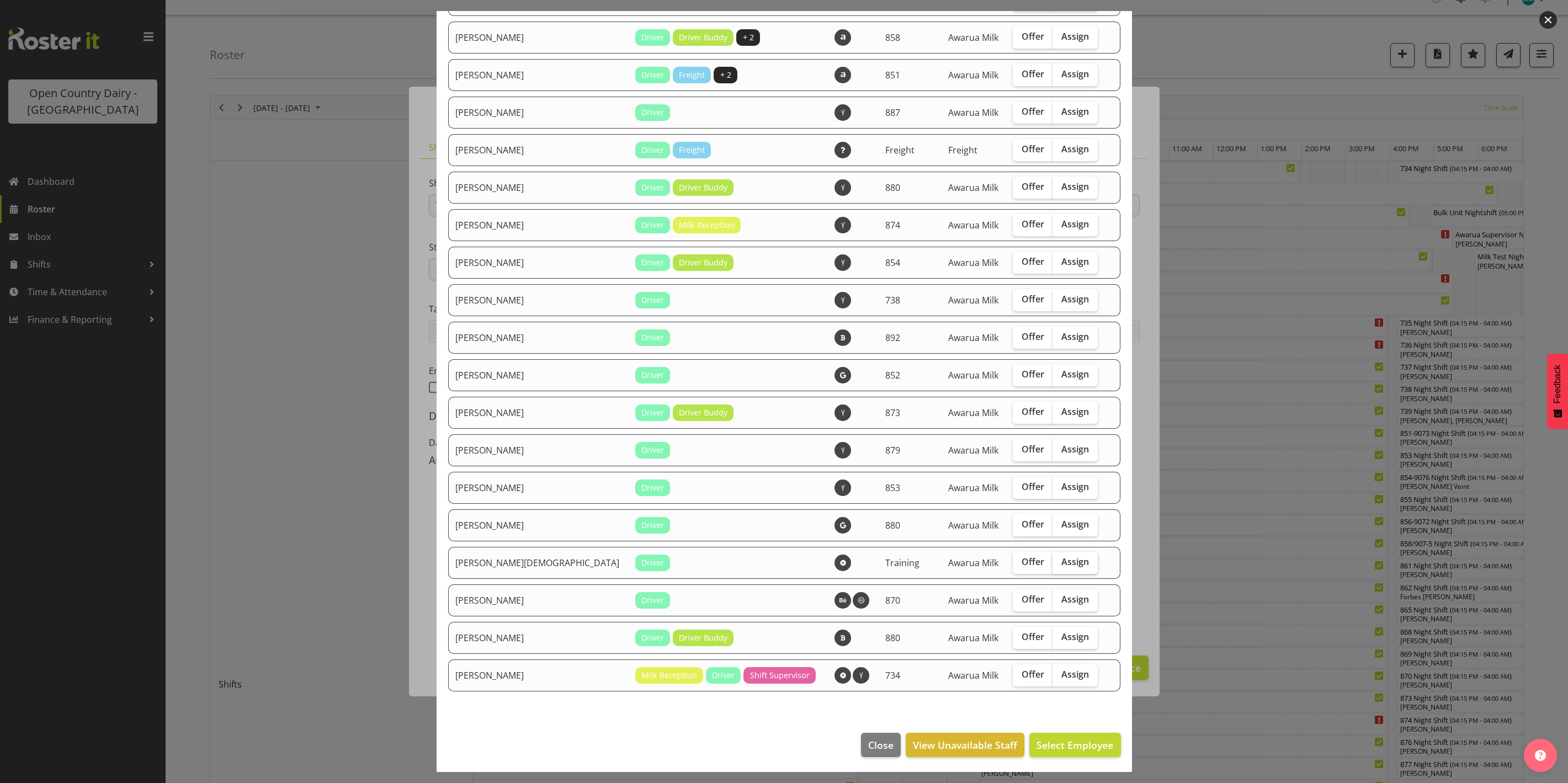
click at [1061, 561] on span "Assign" at bounding box center [1075, 561] width 27 height 11
click at [1058, 561] on input "Assign" at bounding box center [1056, 562] width 7 height 7
checkbox input "true"
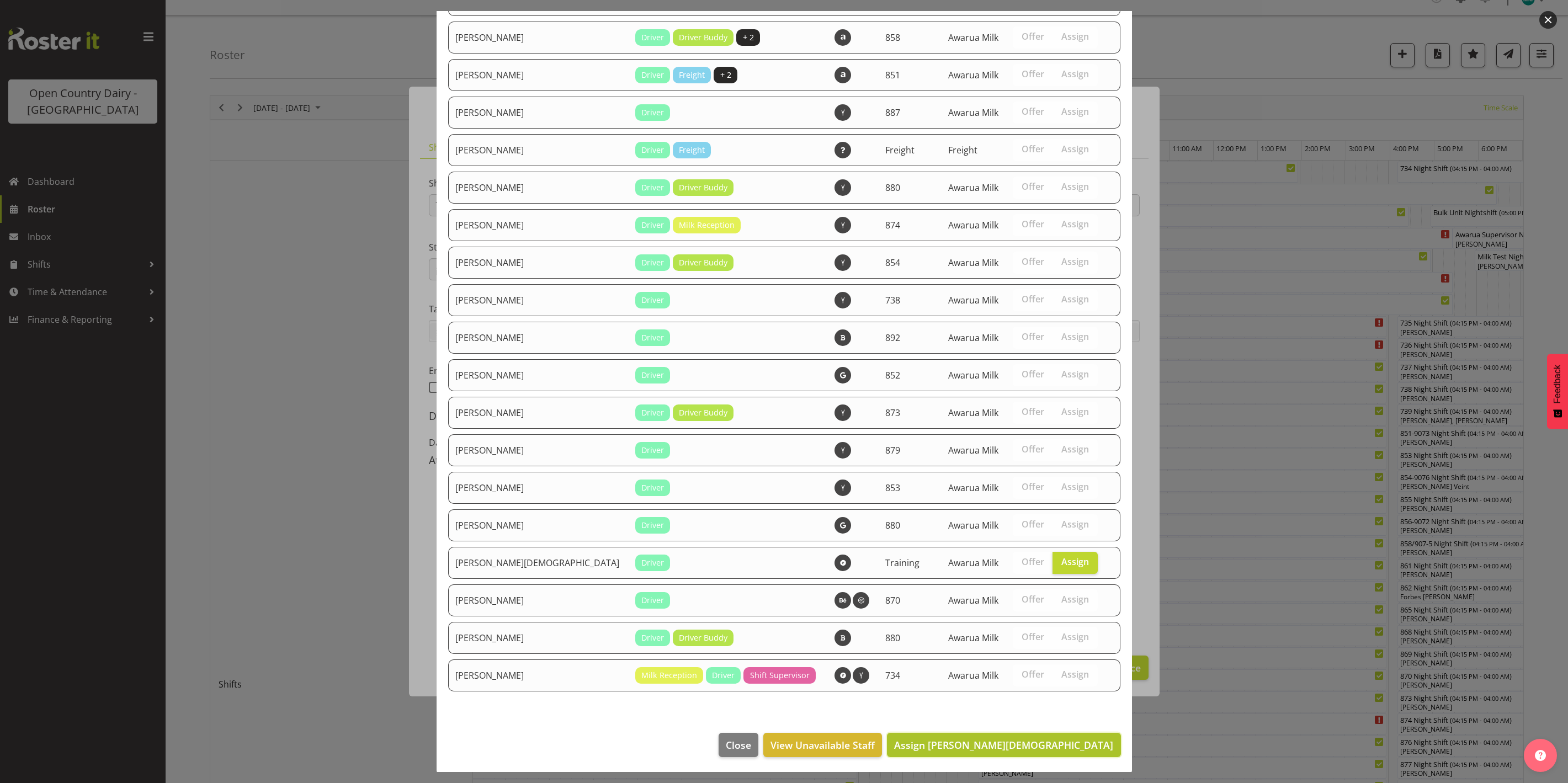
click at [1038, 746] on span "Assign [PERSON_NAME][DEMOGRAPHIC_DATA]" at bounding box center [1004, 745] width 219 height 13
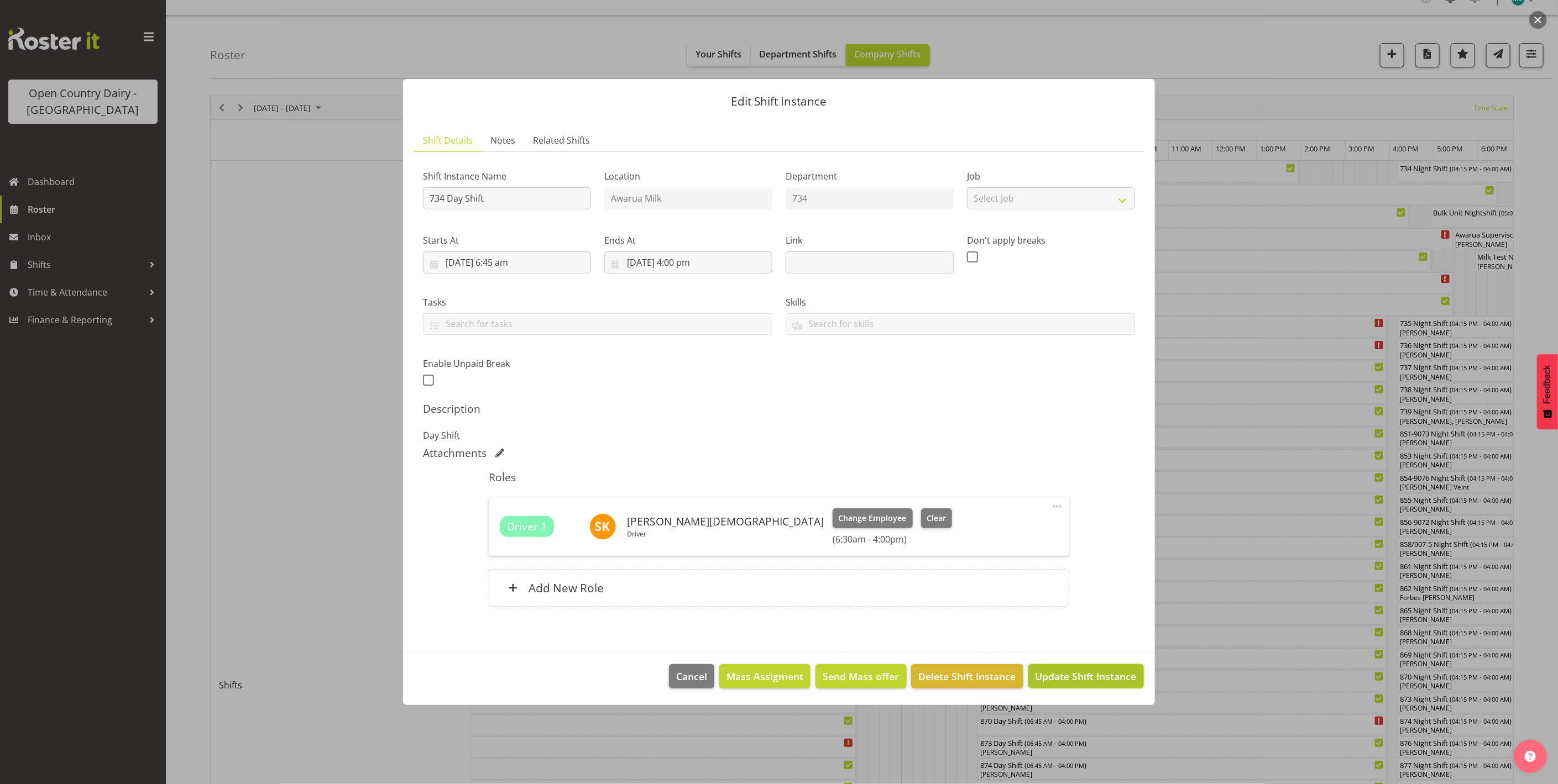
click at [1099, 678] on span "Update Shift Instance" at bounding box center [1086, 676] width 101 height 14
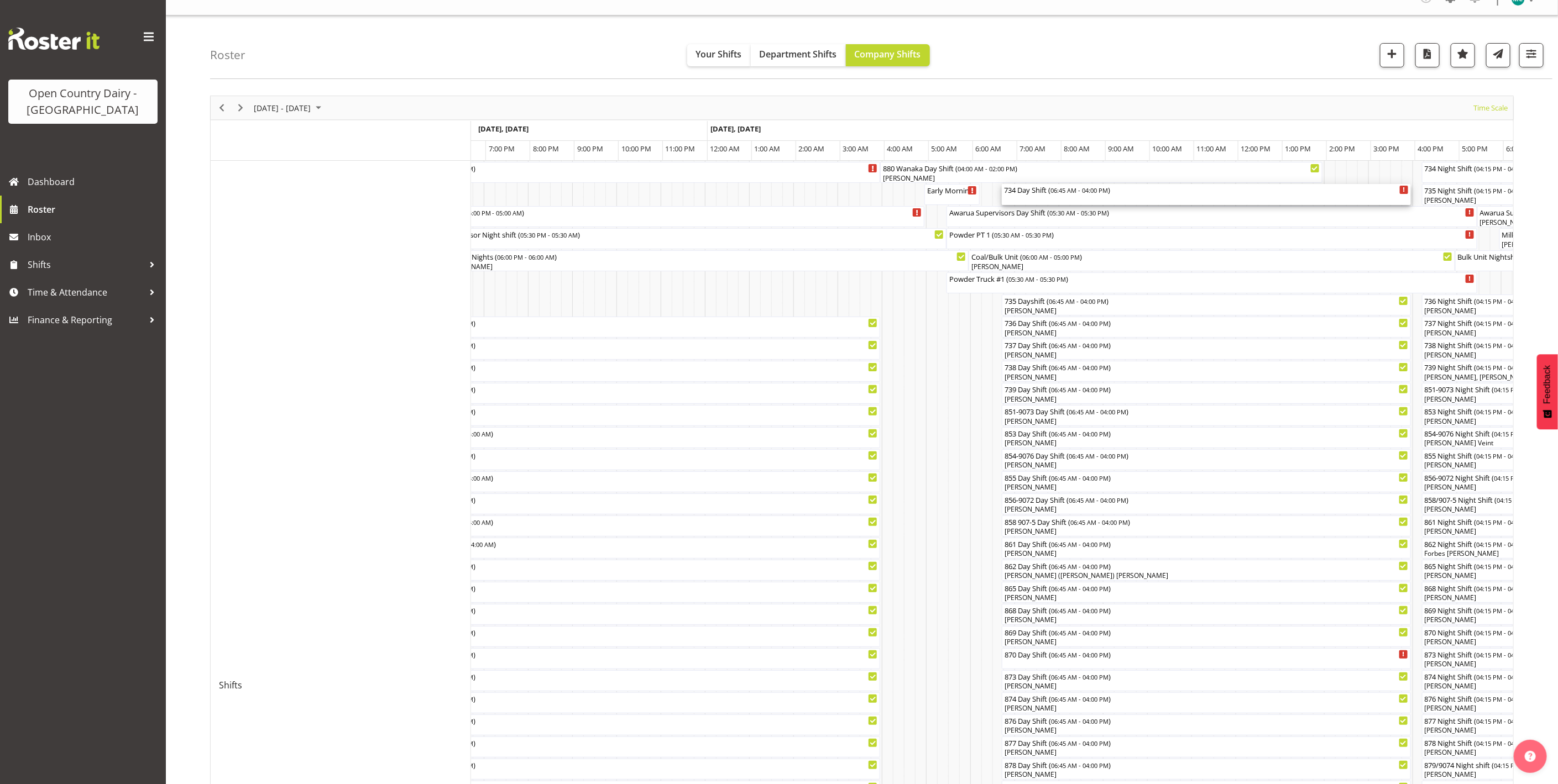
click at [1062, 195] on div "734 Day Shift ( 06:45 AM - 04:00 PM )" at bounding box center [1206, 194] width 404 height 21
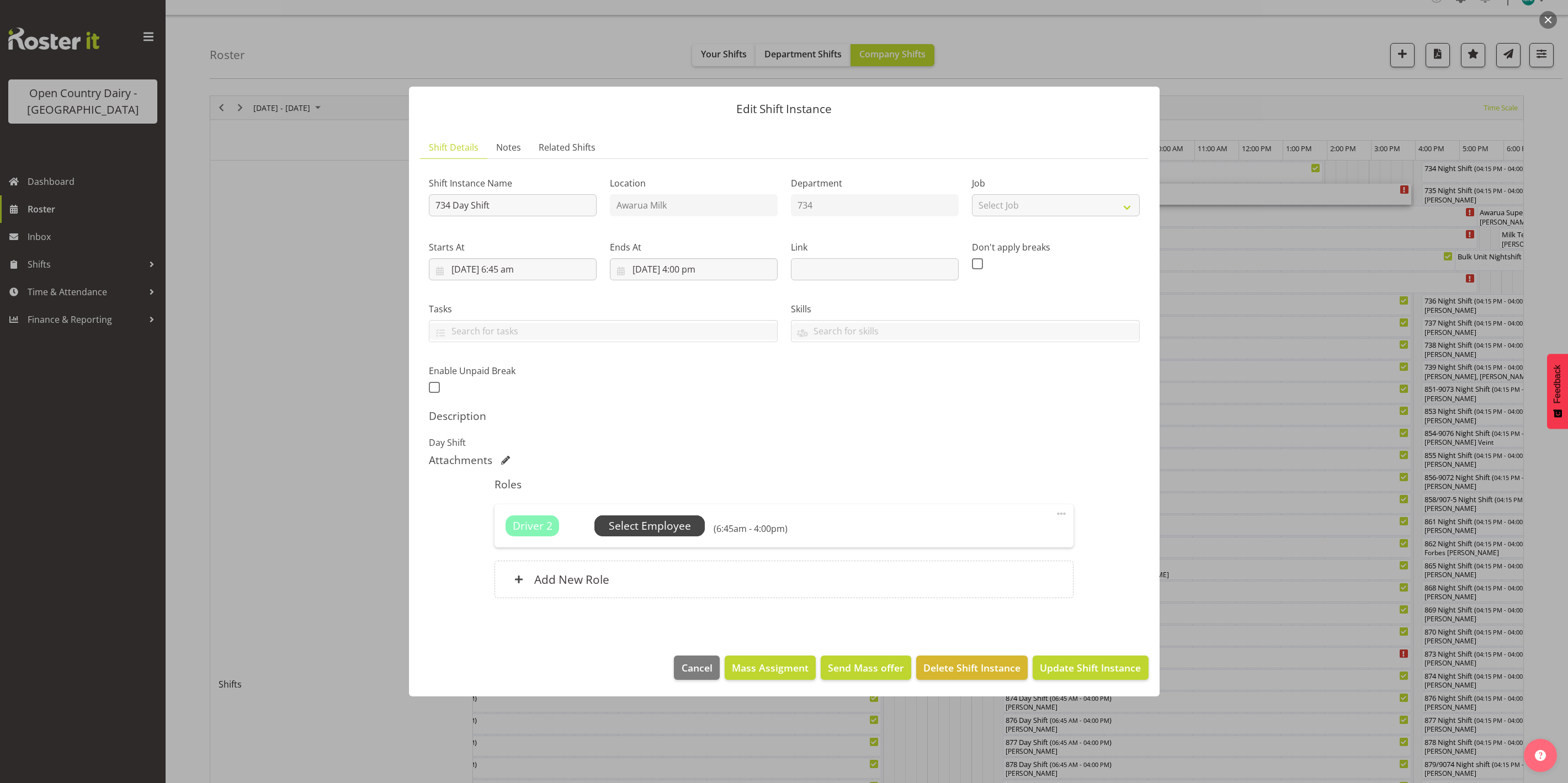
click at [669, 529] on span "Select Employee" at bounding box center [649, 526] width 82 height 16
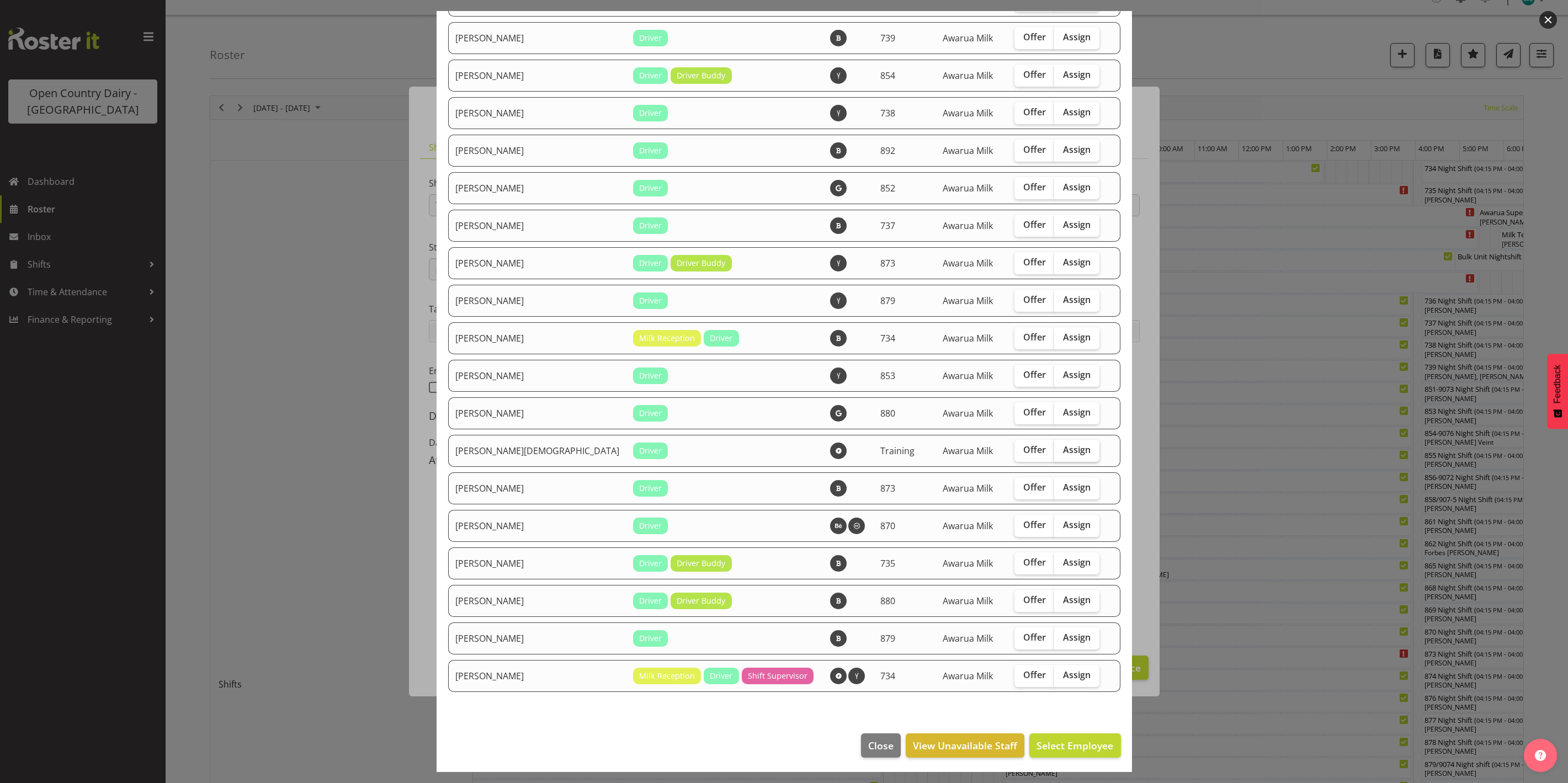
click at [1063, 446] on span "Assign" at bounding box center [1076, 449] width 27 height 11
click at [1060, 447] on input "Assign" at bounding box center [1057, 450] width 7 height 7
checkbox input "true"
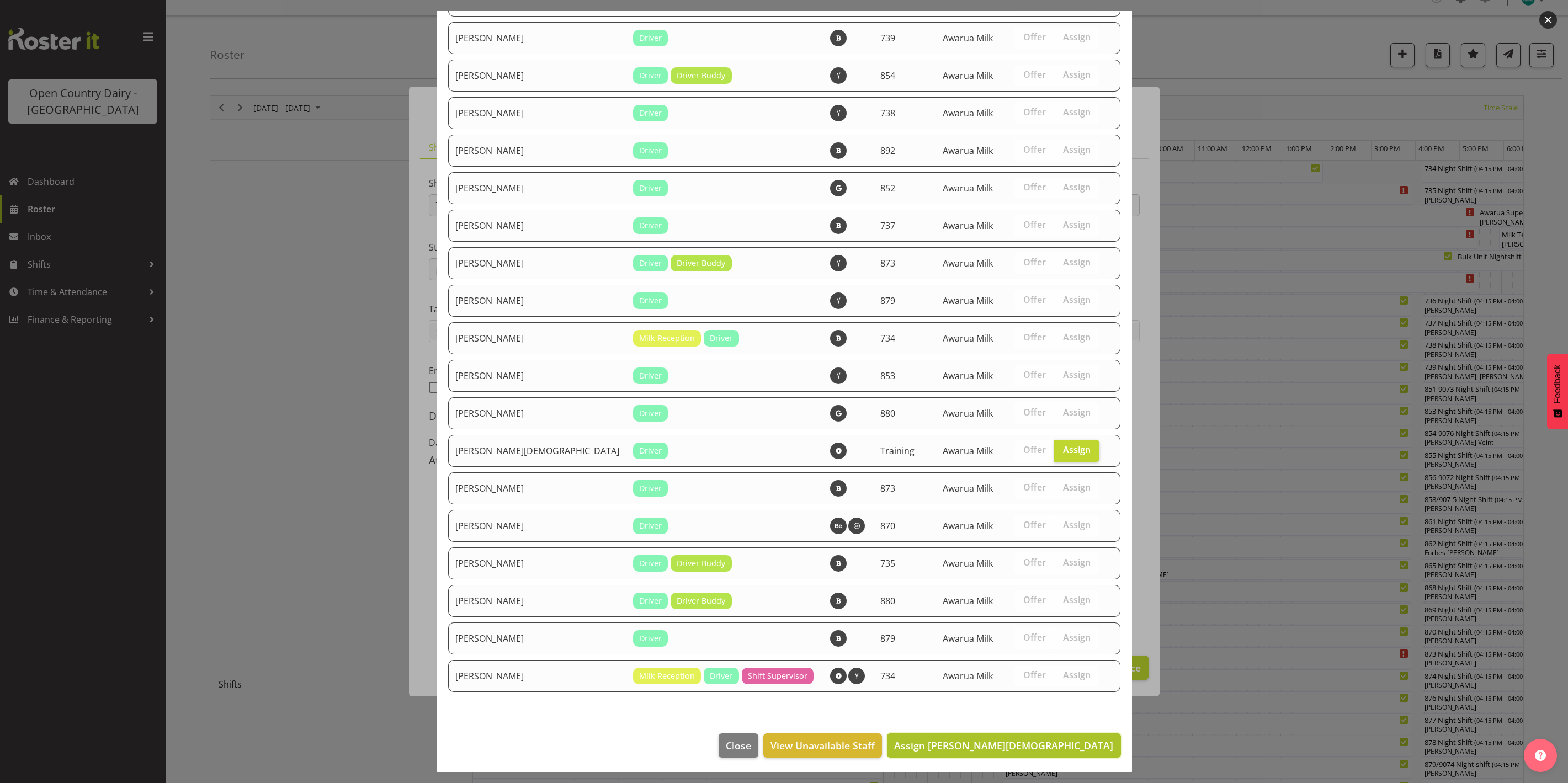
click at [1040, 750] on span "Assign [PERSON_NAME][DEMOGRAPHIC_DATA]" at bounding box center [1004, 745] width 219 height 14
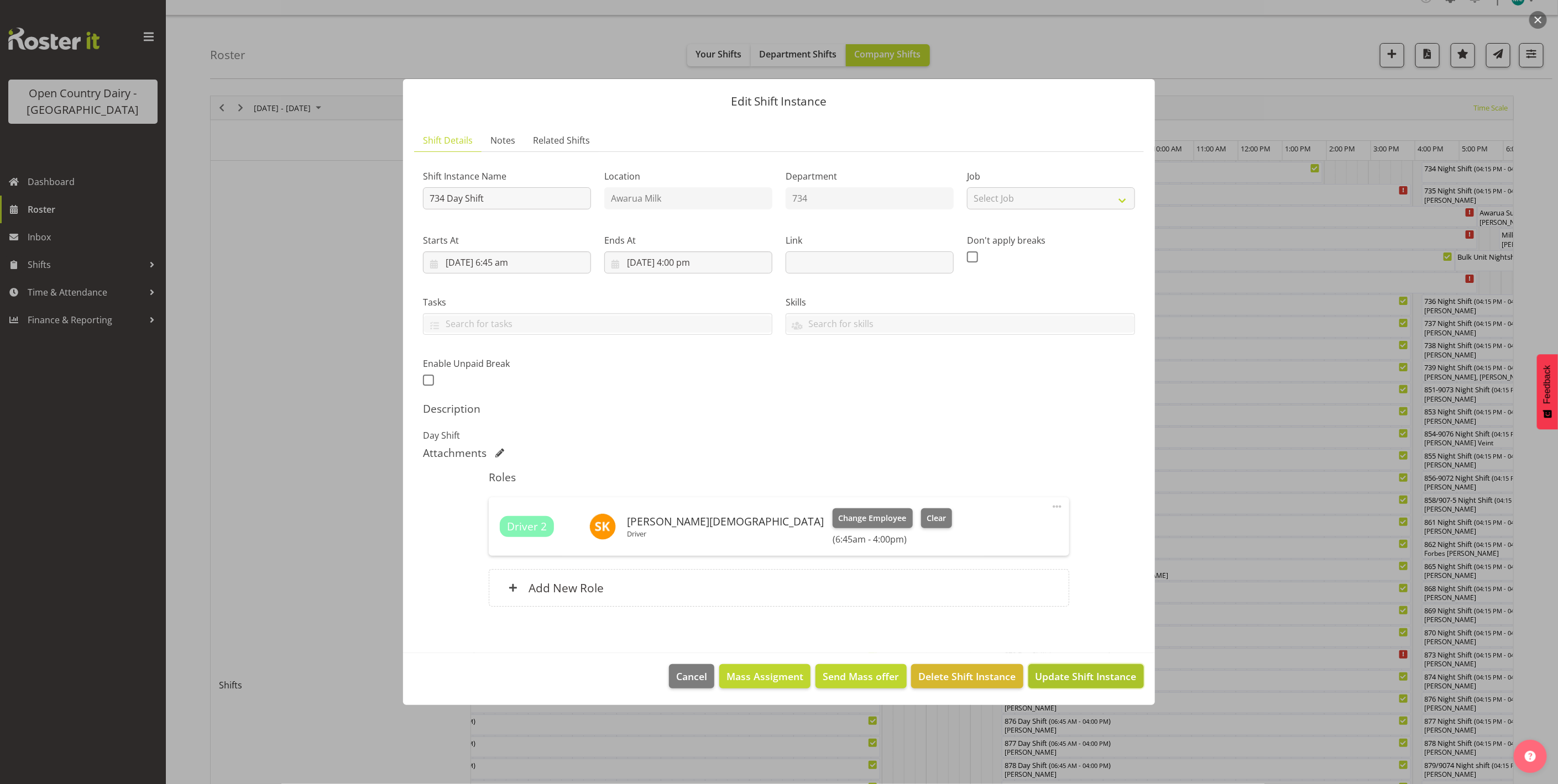
click at [1071, 680] on span "Update Shift Instance" at bounding box center [1086, 676] width 101 height 14
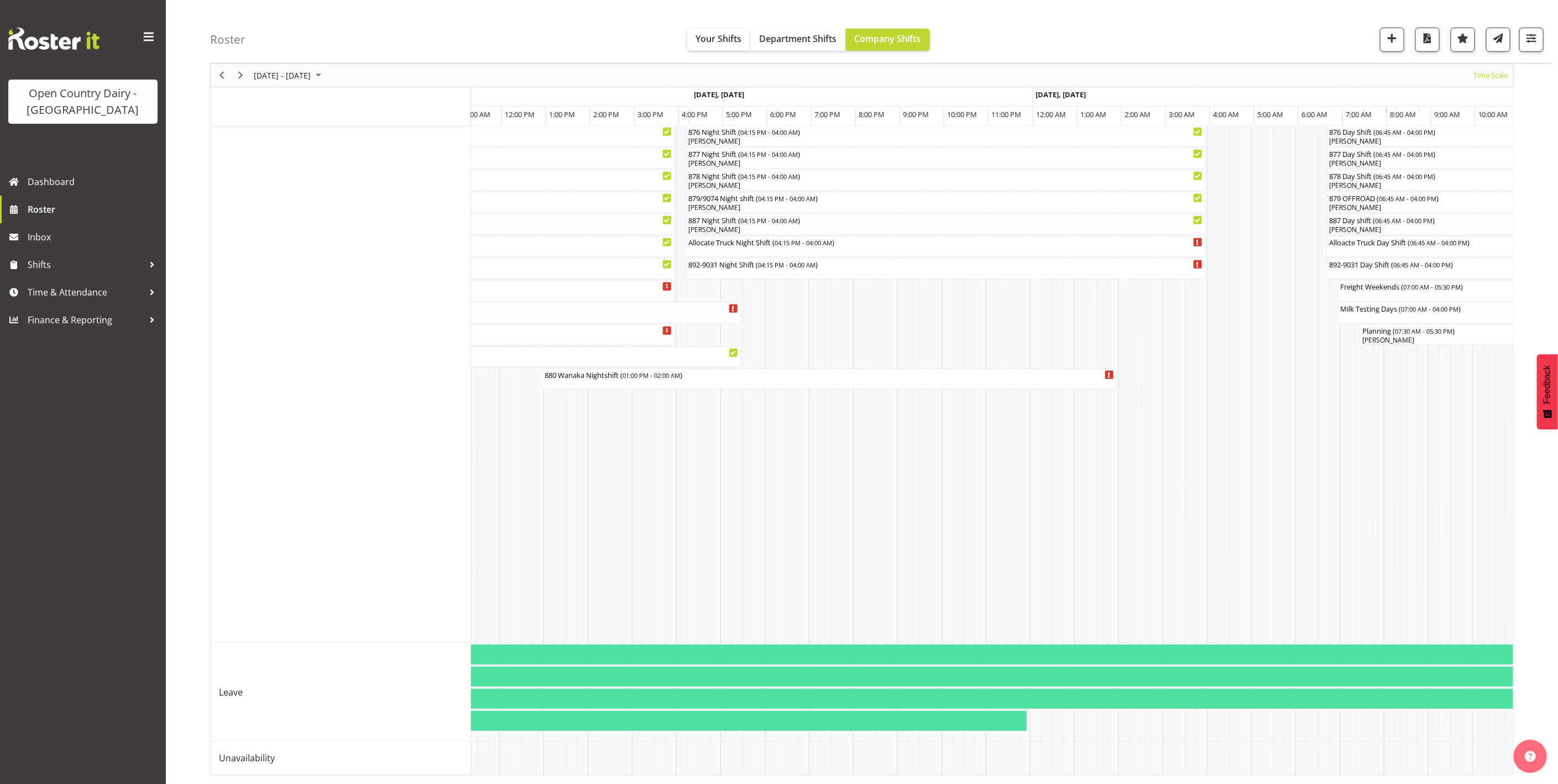
scroll to position [0, 6306]
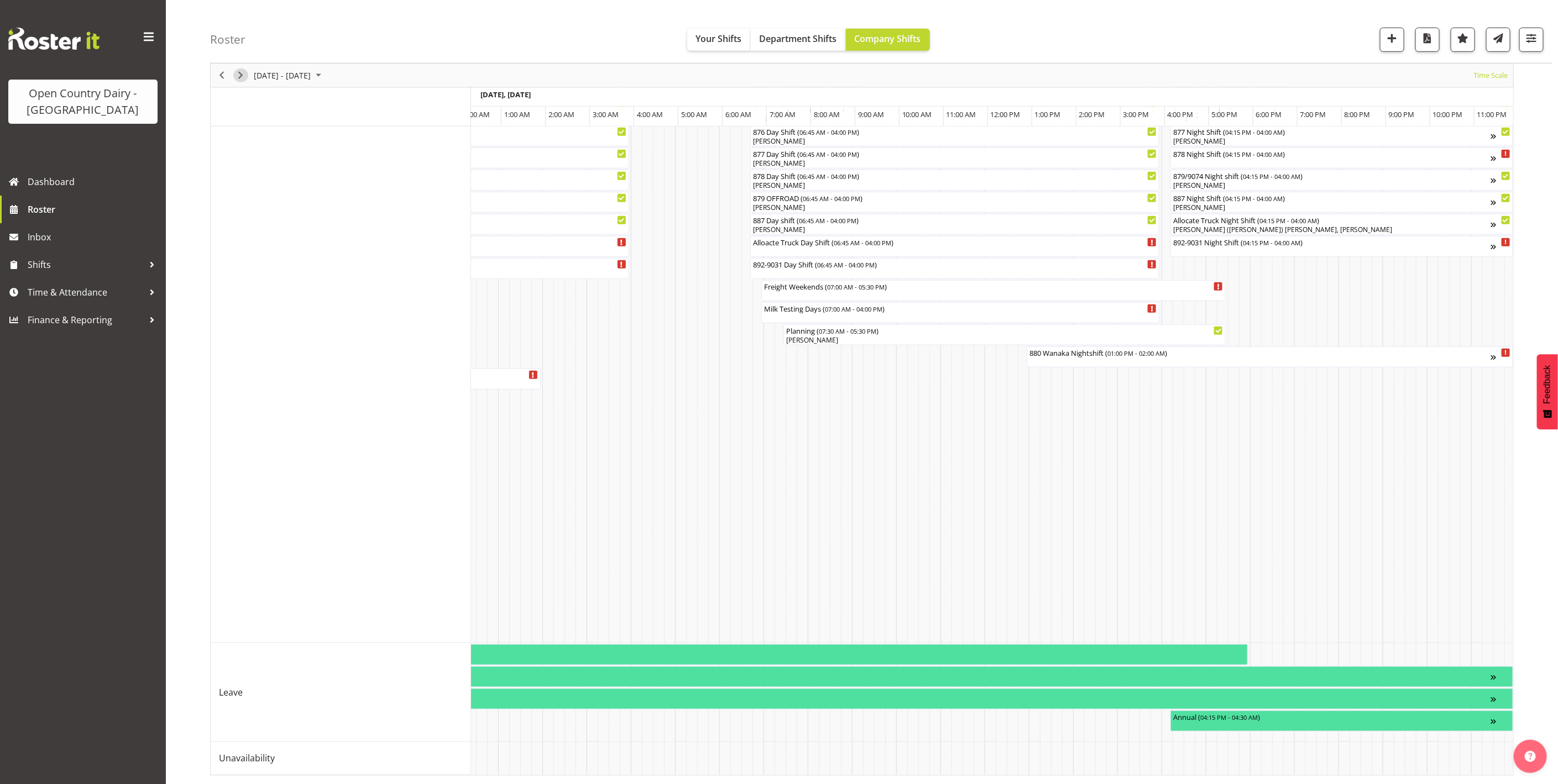
click at [241, 76] on span "Next" at bounding box center [240, 75] width 13 height 14
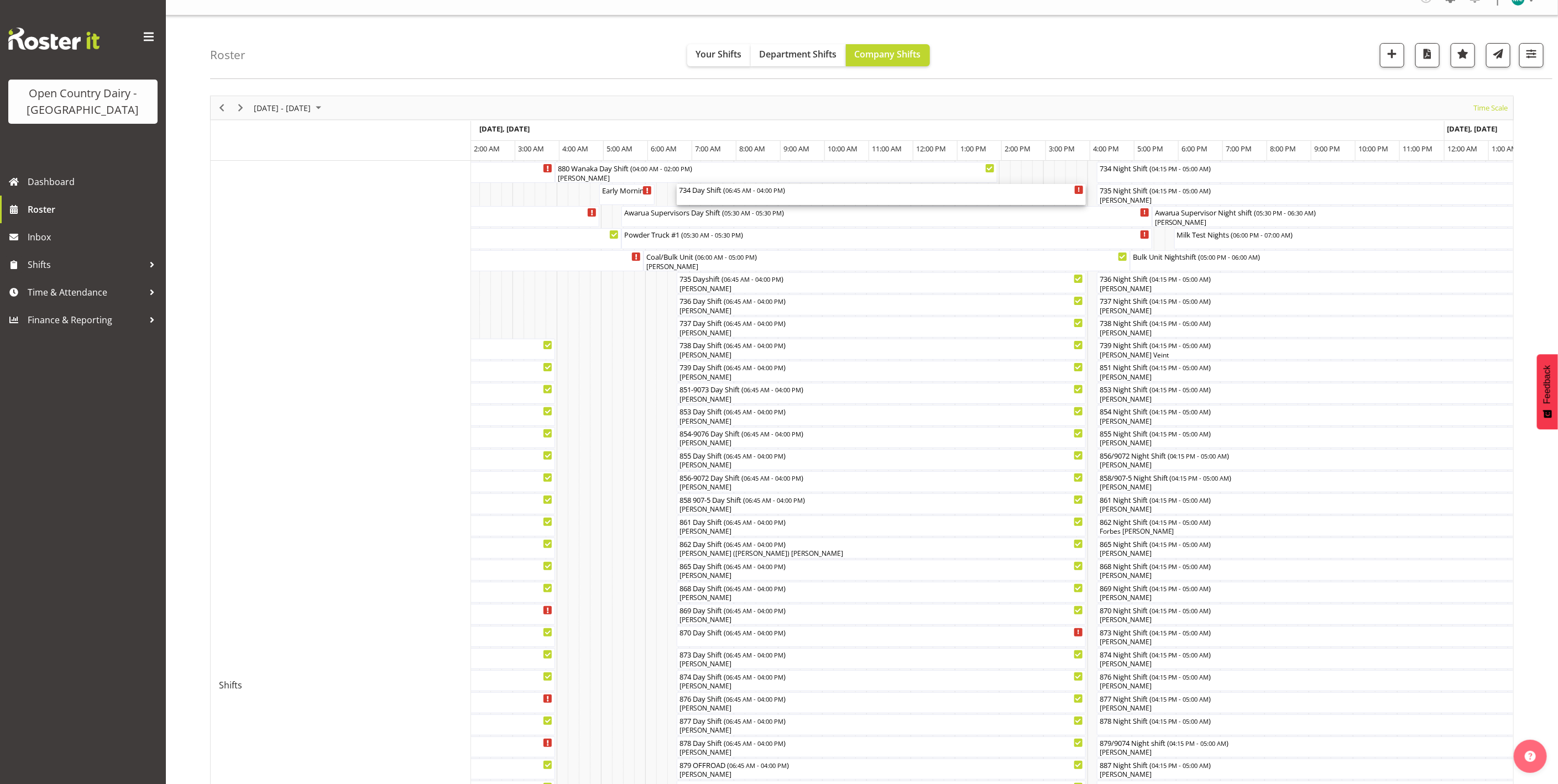
click at [731, 197] on div "734 Day Shift ( 06:45 AM - 04:00 PM )" at bounding box center [881, 194] width 404 height 21
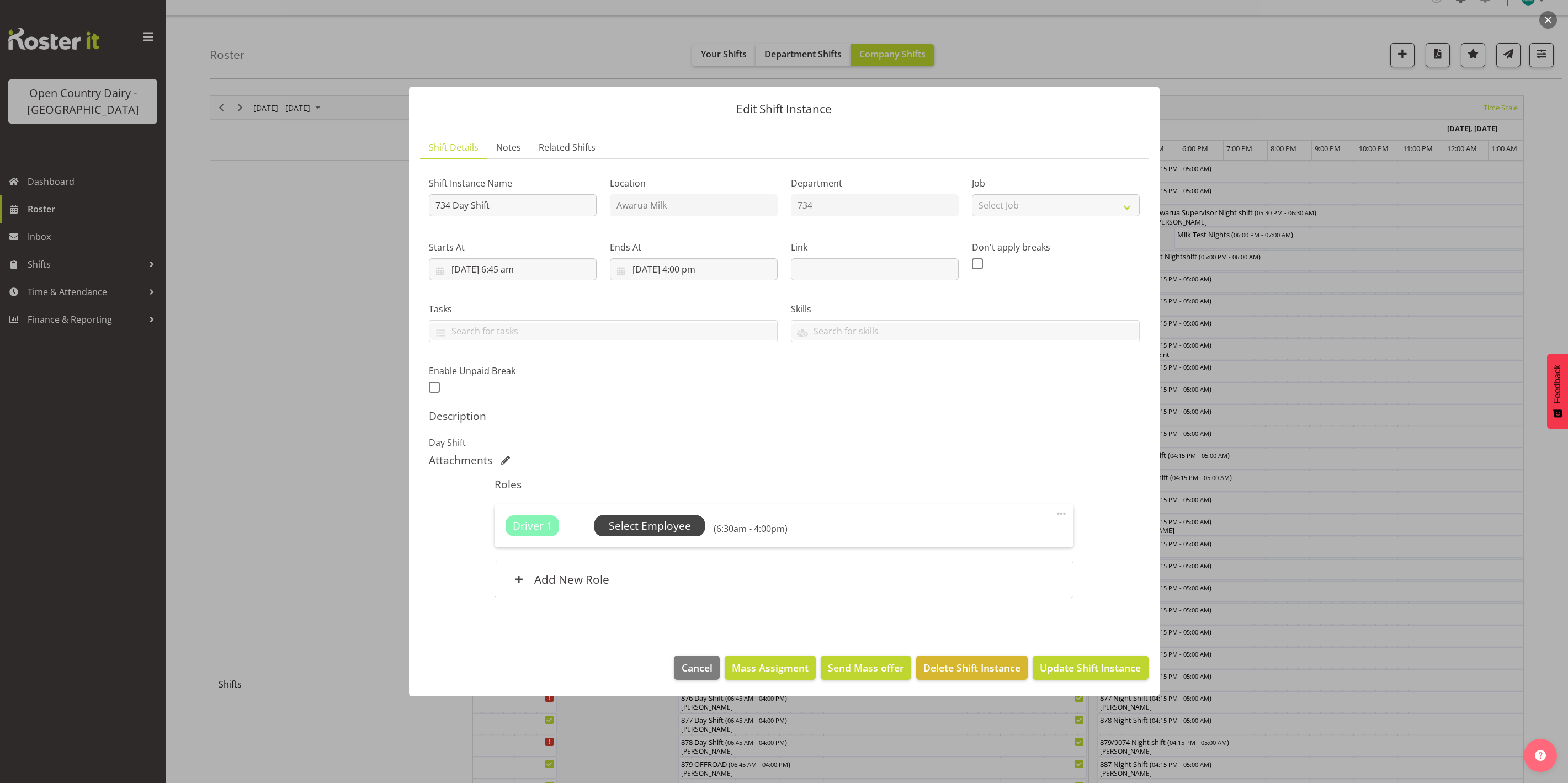
click at [651, 526] on span "Select Employee" at bounding box center [649, 526] width 82 height 16
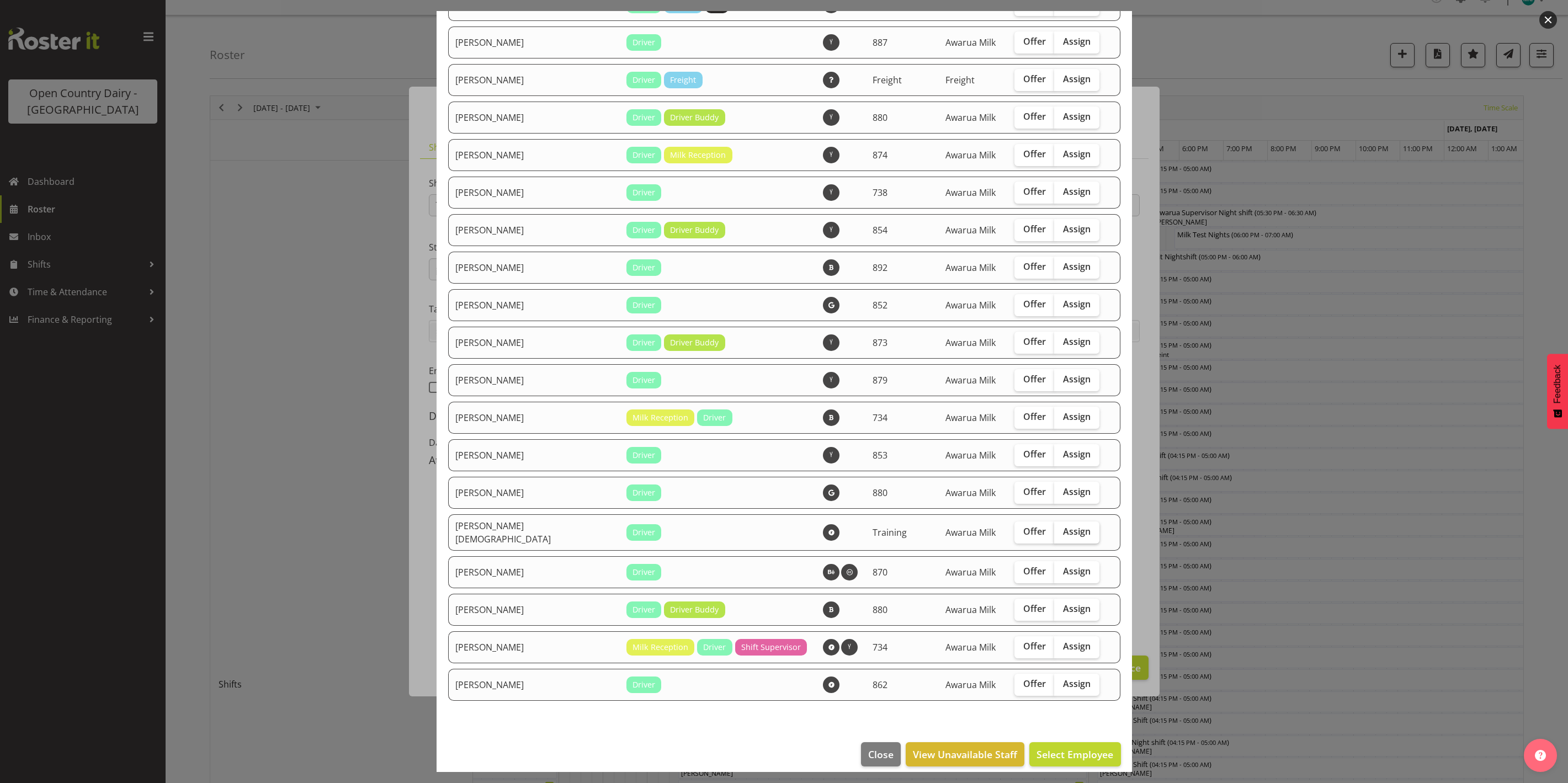
click at [1057, 531] on label "Assign" at bounding box center [1076, 532] width 45 height 22
click at [1057, 531] on input "Assign" at bounding box center [1057, 531] width 7 height 7
checkbox input "true"
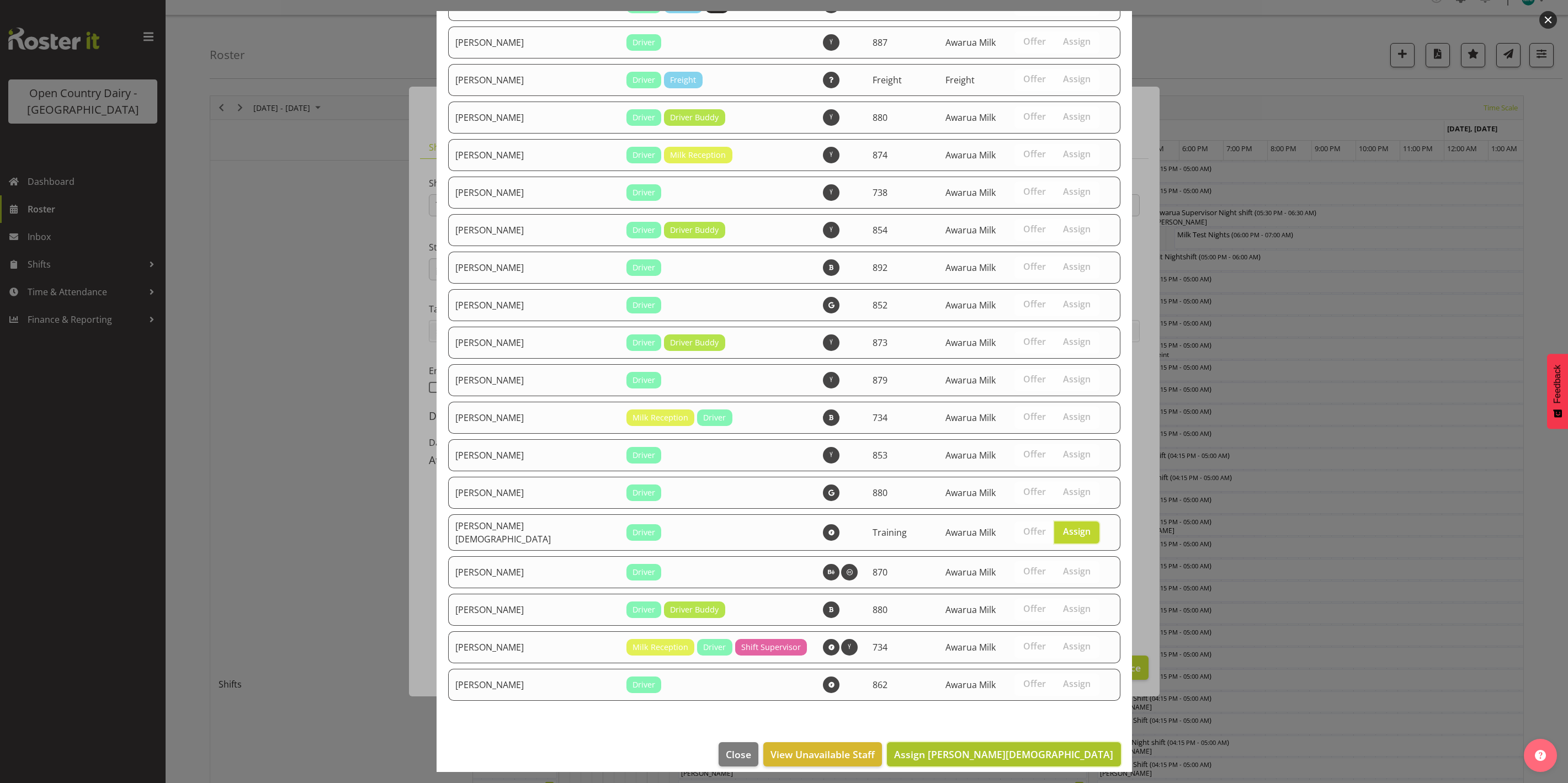
click at [1051, 748] on span "Assign [PERSON_NAME][DEMOGRAPHIC_DATA]" at bounding box center [1004, 755] width 219 height 13
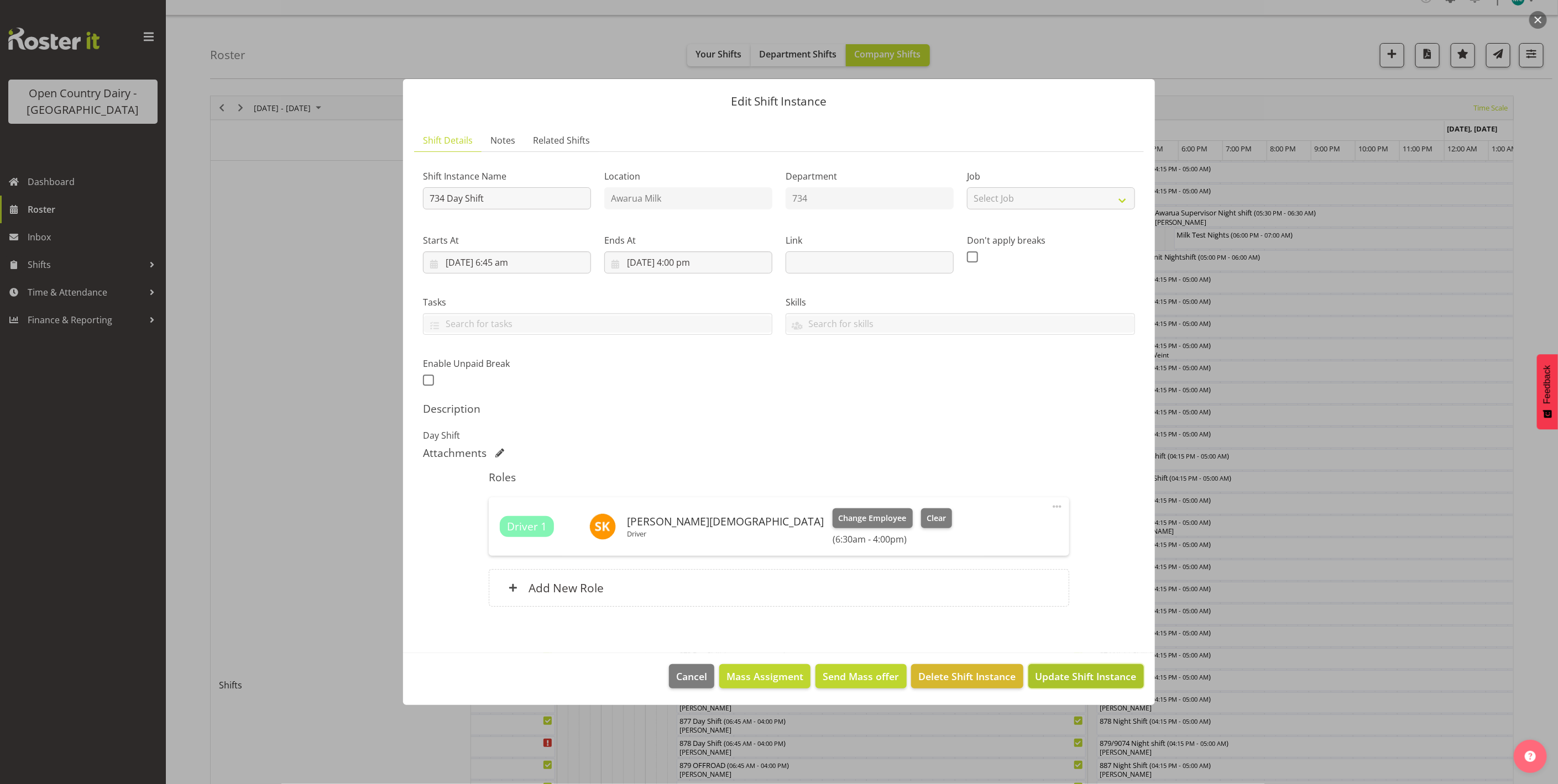
click at [1075, 681] on span "Update Shift Instance" at bounding box center [1086, 676] width 101 height 14
